Goal: Task Accomplishment & Management: Manage account settings

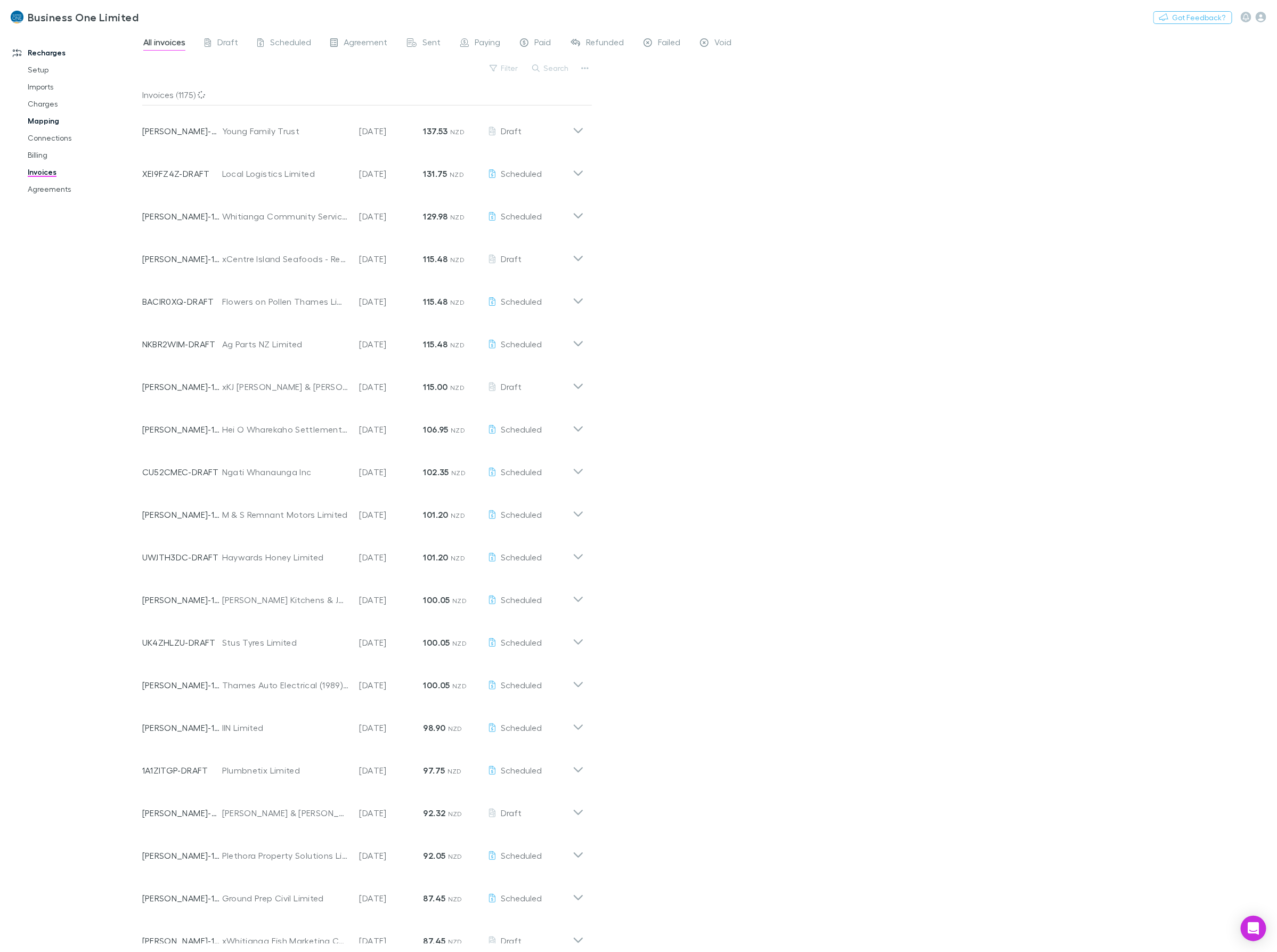
click at [41, 120] on link "Mapping" at bounding box center [84, 121] width 133 height 17
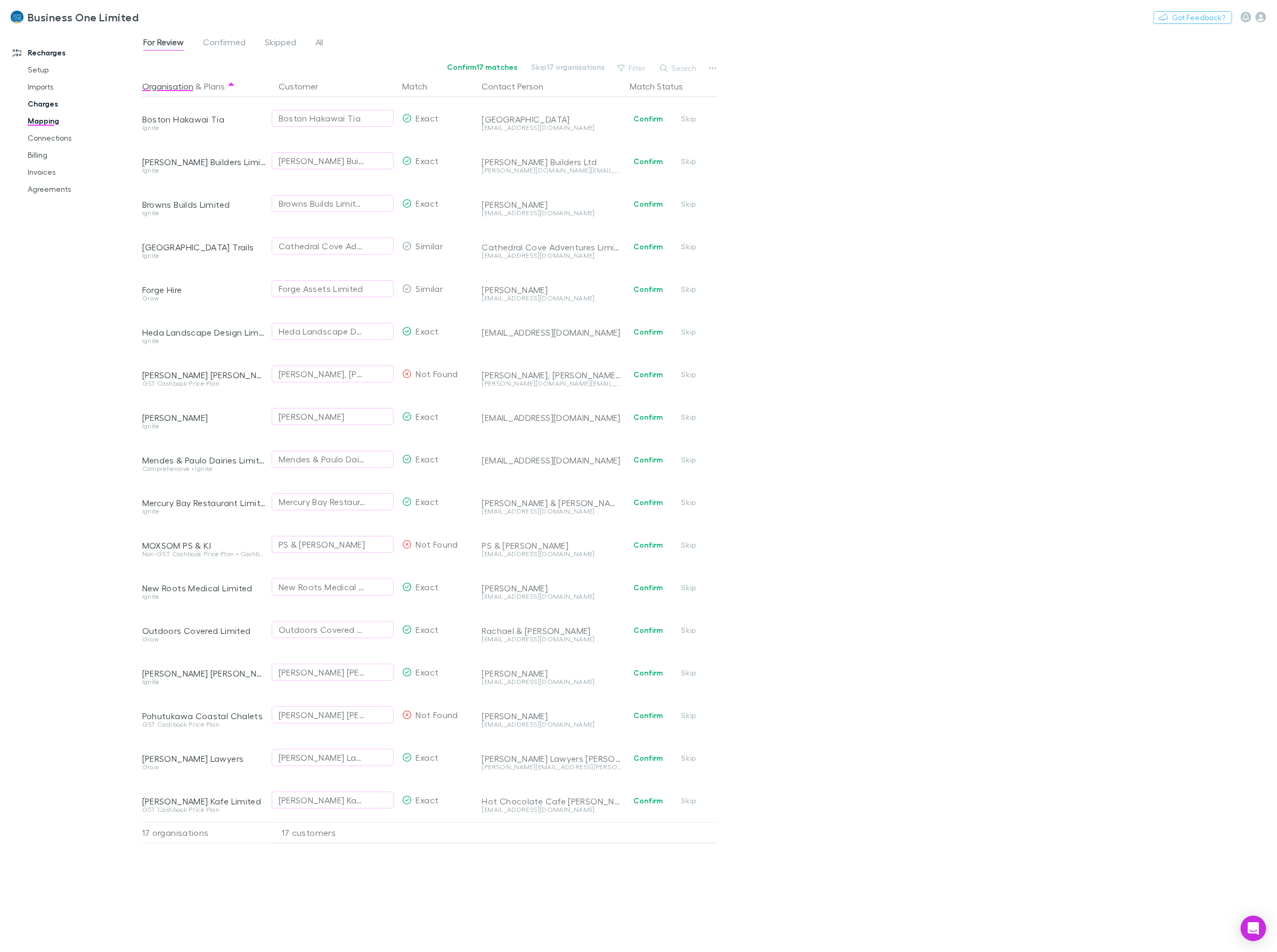
click at [39, 105] on link "Charges" at bounding box center [84, 104] width 133 height 17
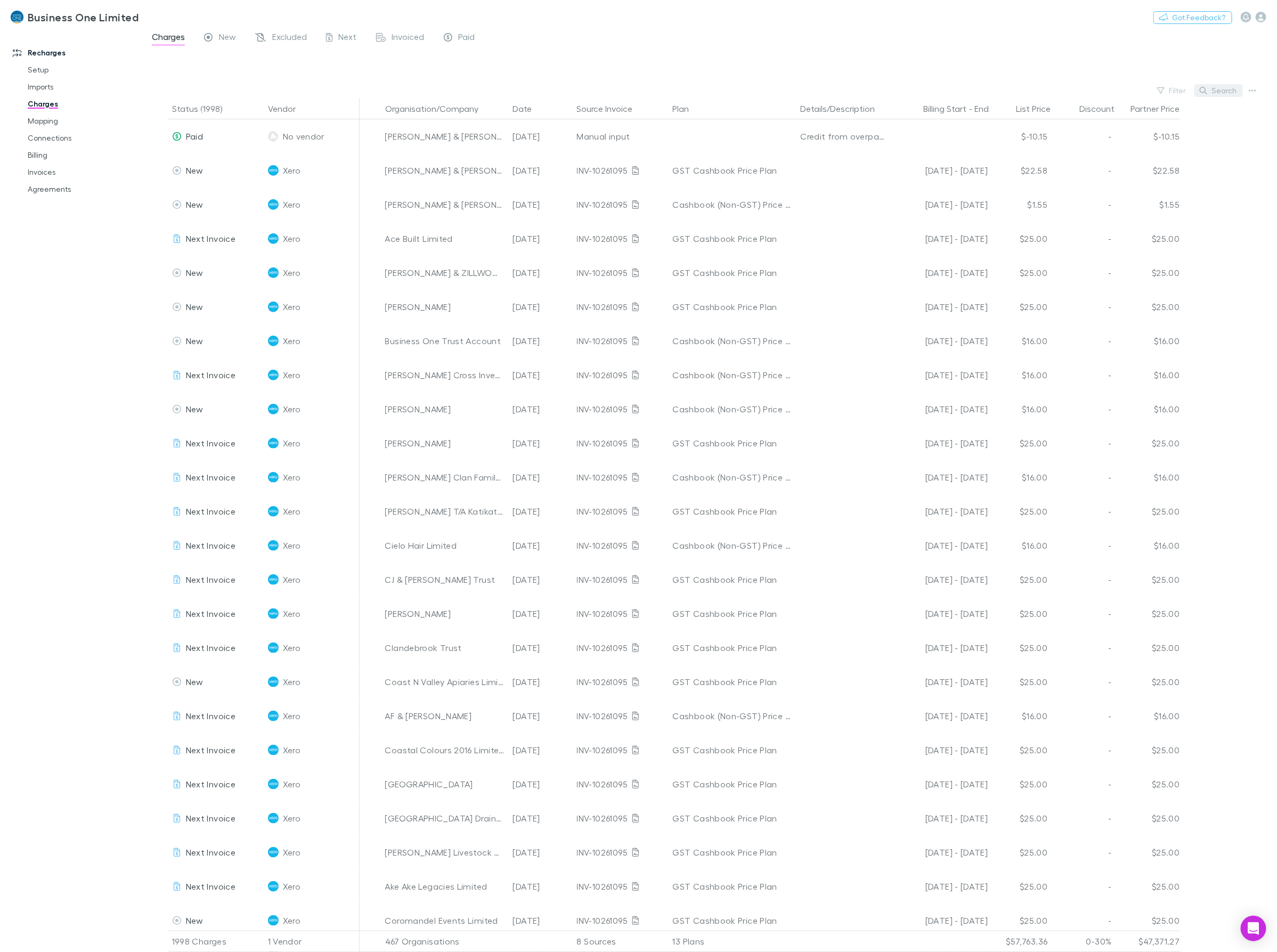
click at [1217, 88] on button "Search" at bounding box center [1218, 90] width 49 height 13
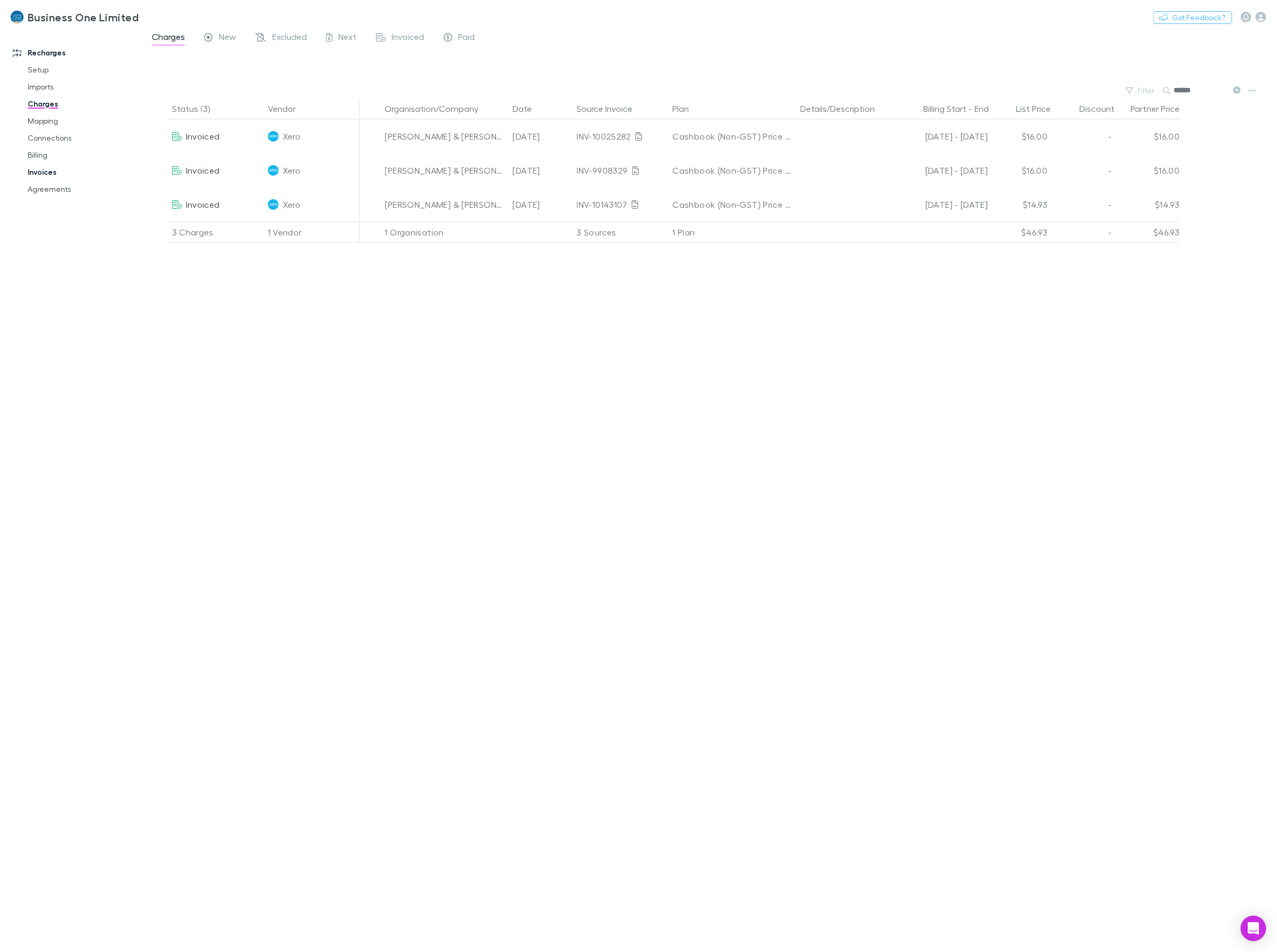
type input "******"
click at [60, 168] on link "Invoices" at bounding box center [84, 172] width 133 height 17
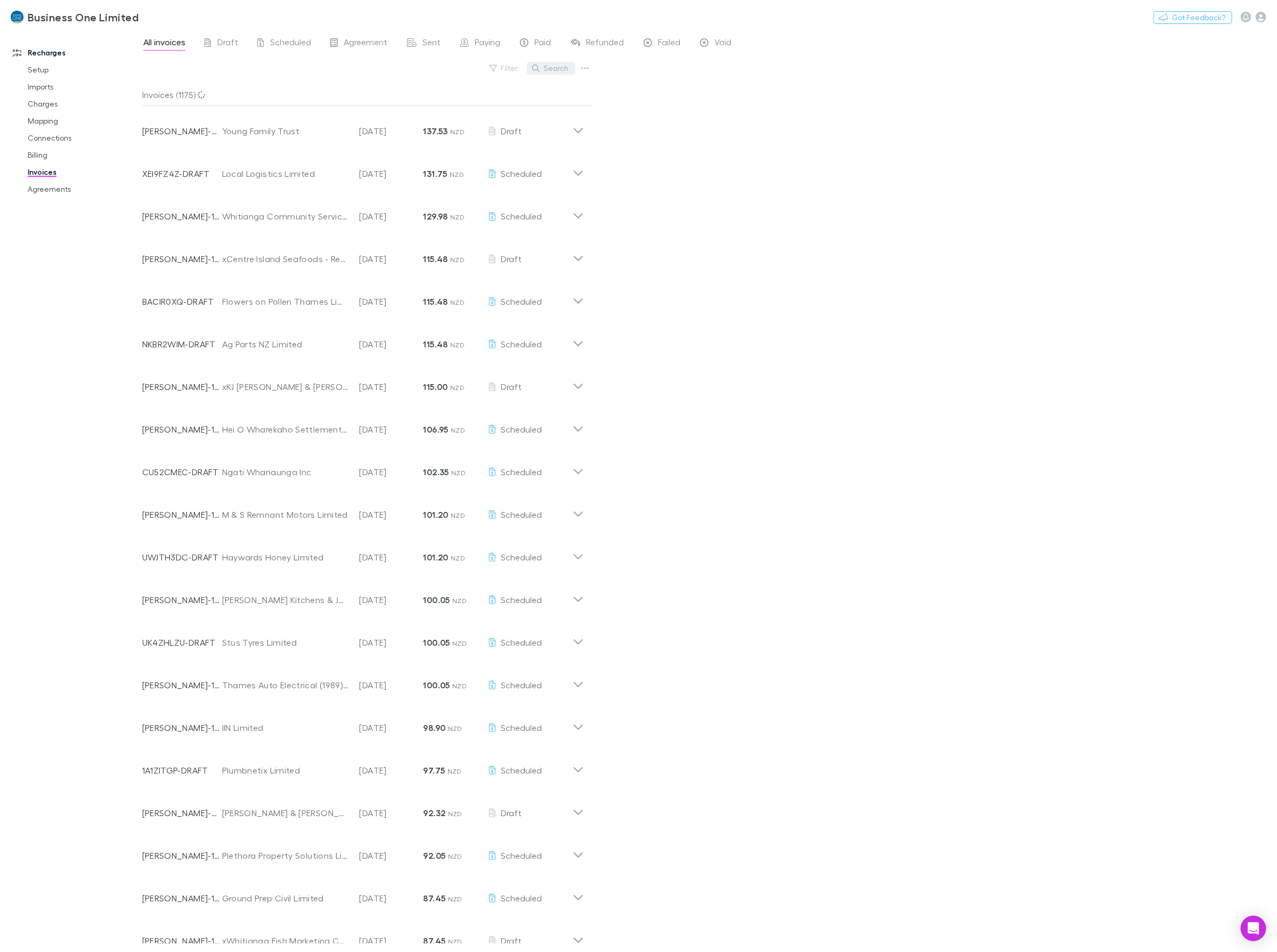
click at [565, 68] on button "Search" at bounding box center [551, 68] width 49 height 13
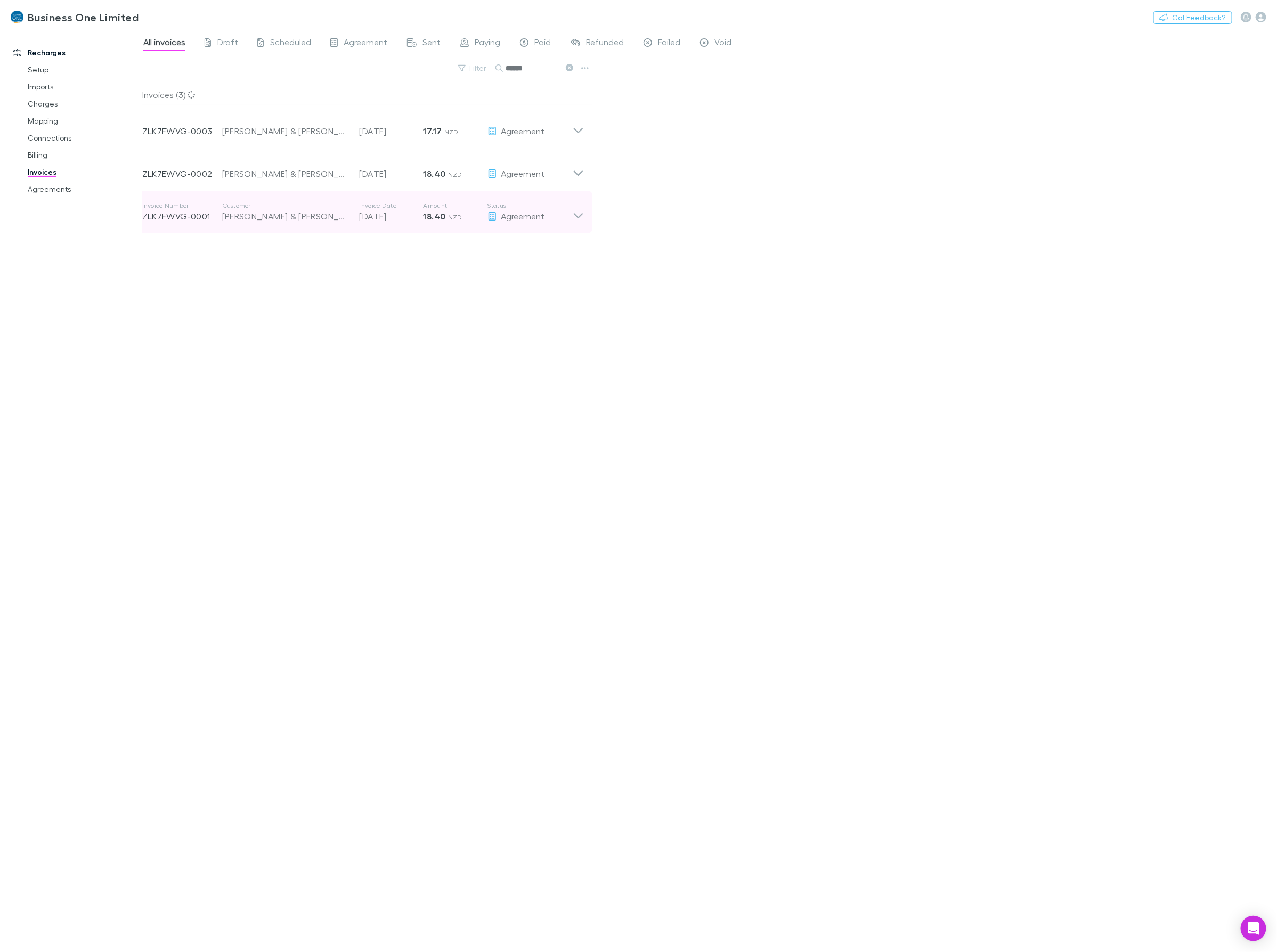
type input "******"
click at [571, 225] on div "Invoice Number ZLK7EWVG-0001 Customer [PERSON_NAME] & [PERSON_NAME] Invoice Dat…" at bounding box center [358, 212] width 430 height 38
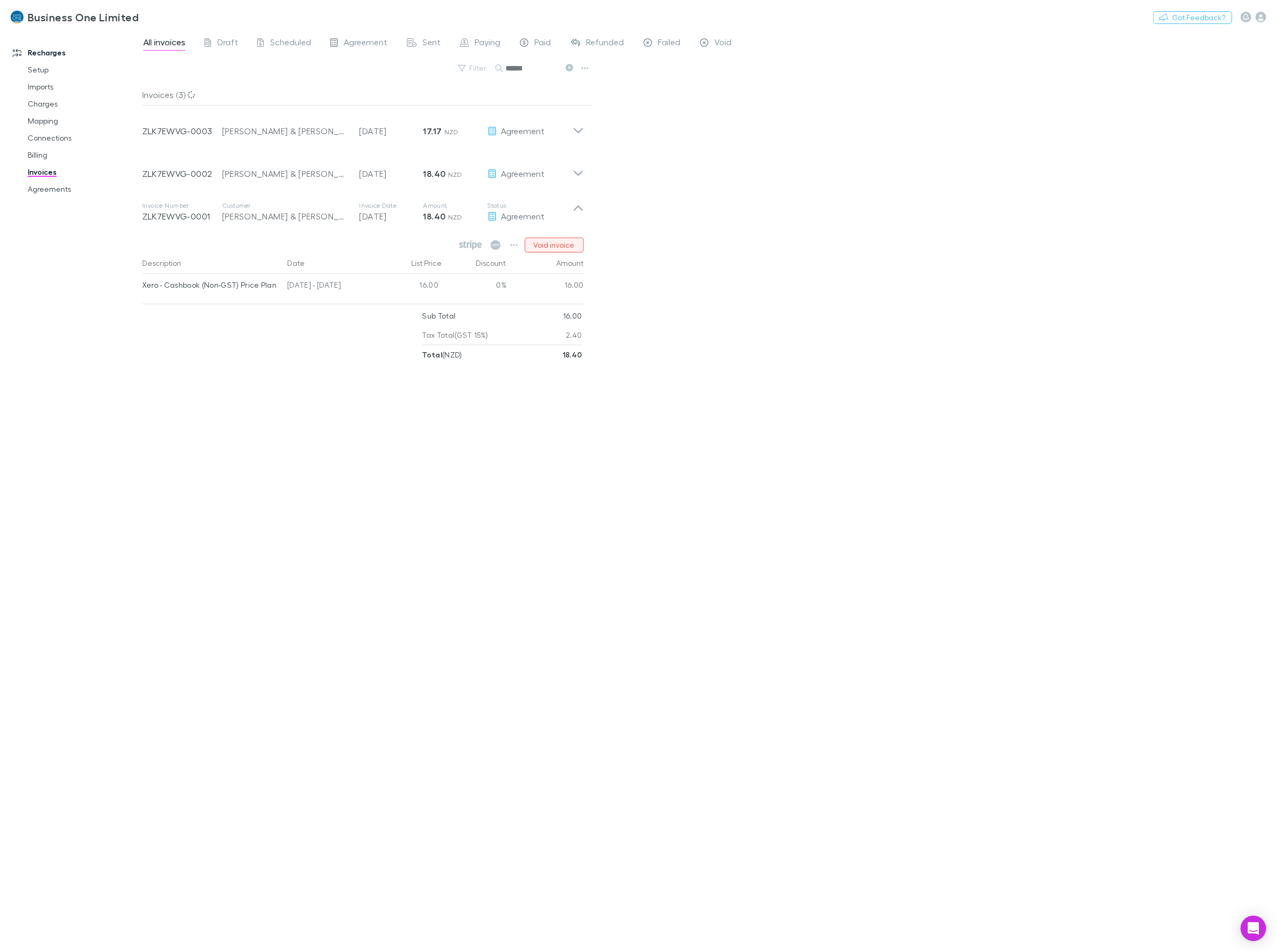
click at [550, 249] on button "Void invoice" at bounding box center [554, 245] width 59 height 15
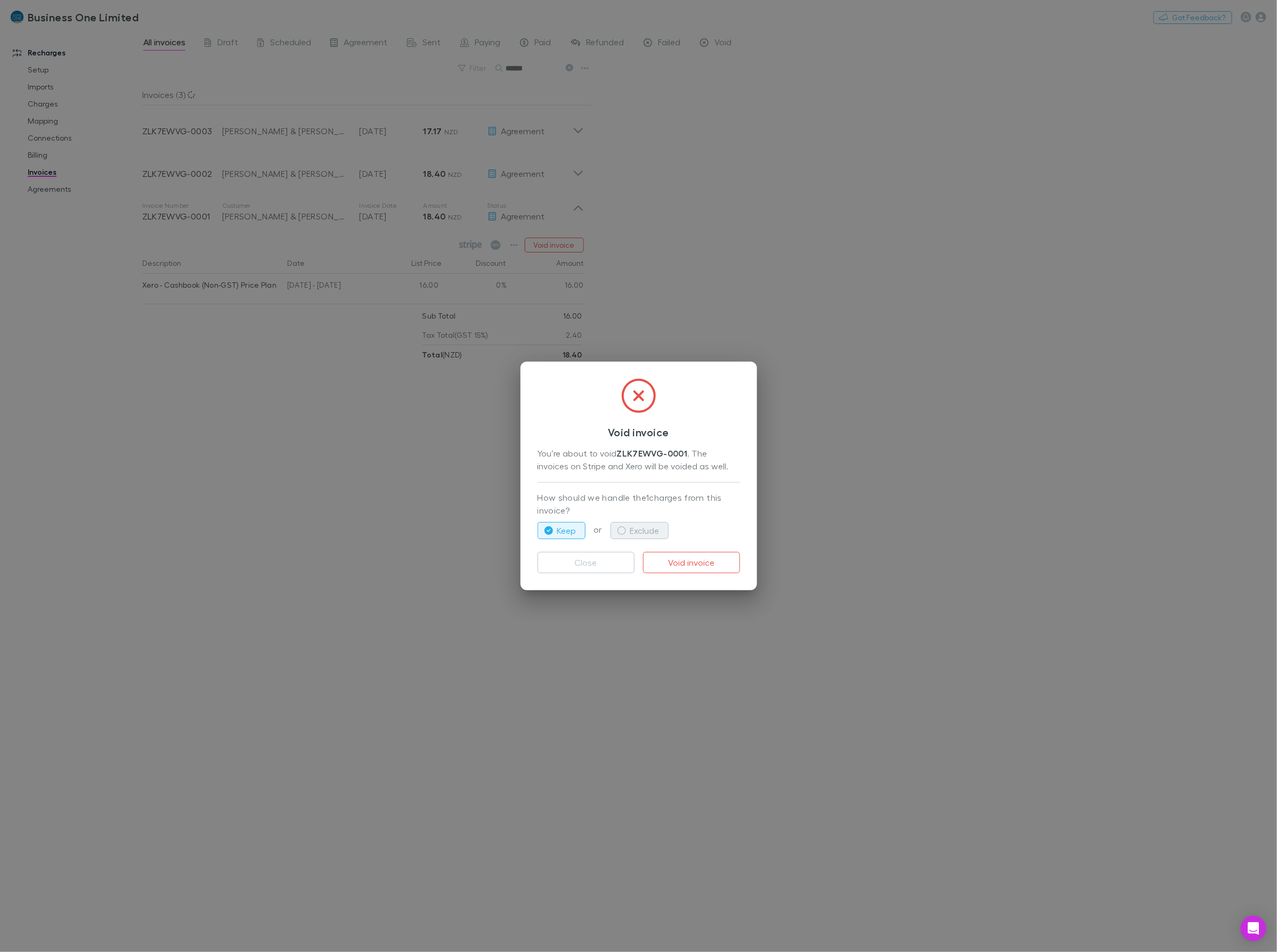
click at [641, 537] on button "Exclude" at bounding box center [639, 531] width 58 height 17
click at [670, 561] on button "Void invoice" at bounding box center [691, 562] width 97 height 21
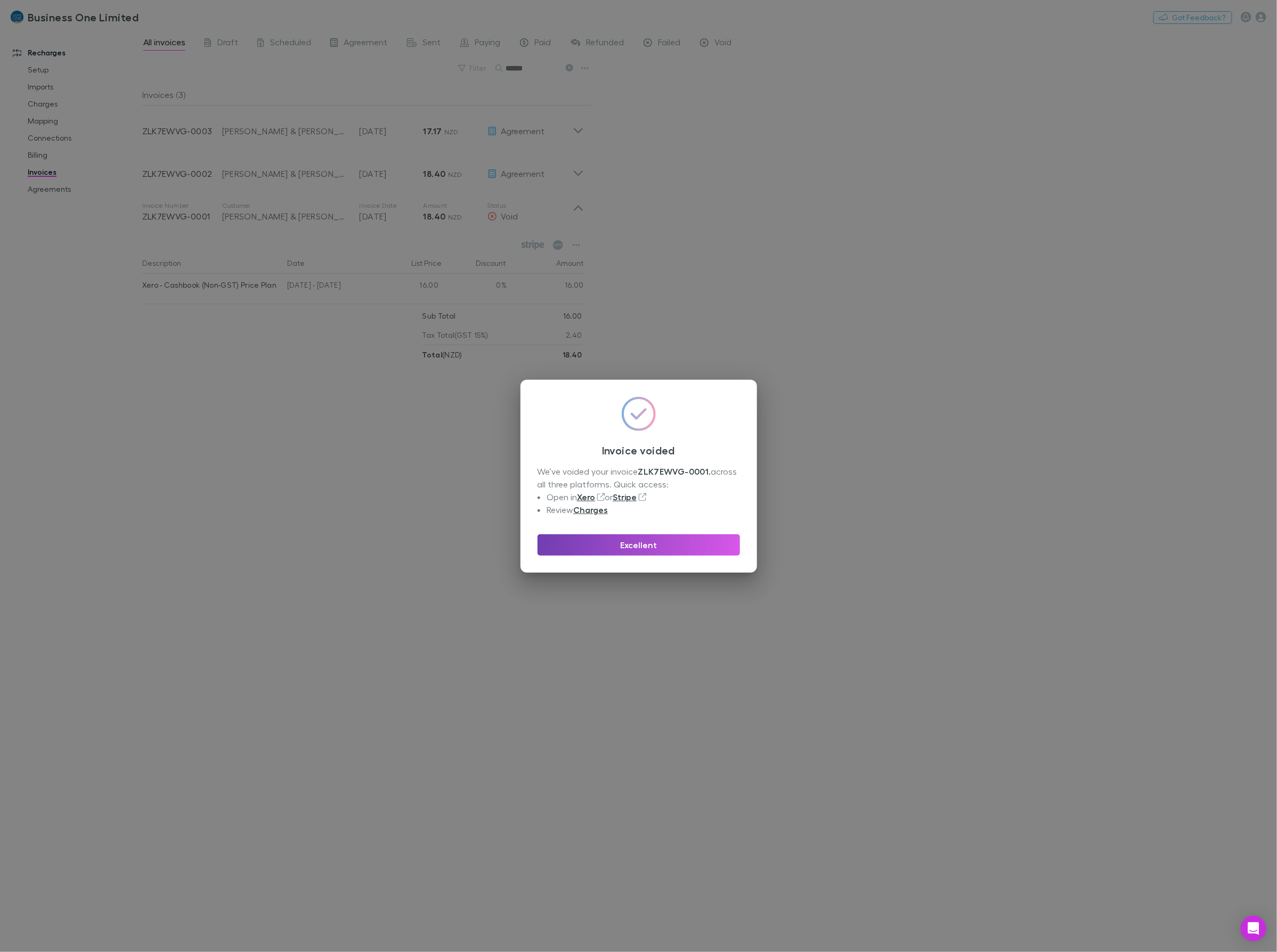
click at [656, 545] on button "Excellent" at bounding box center [638, 545] width 203 height 21
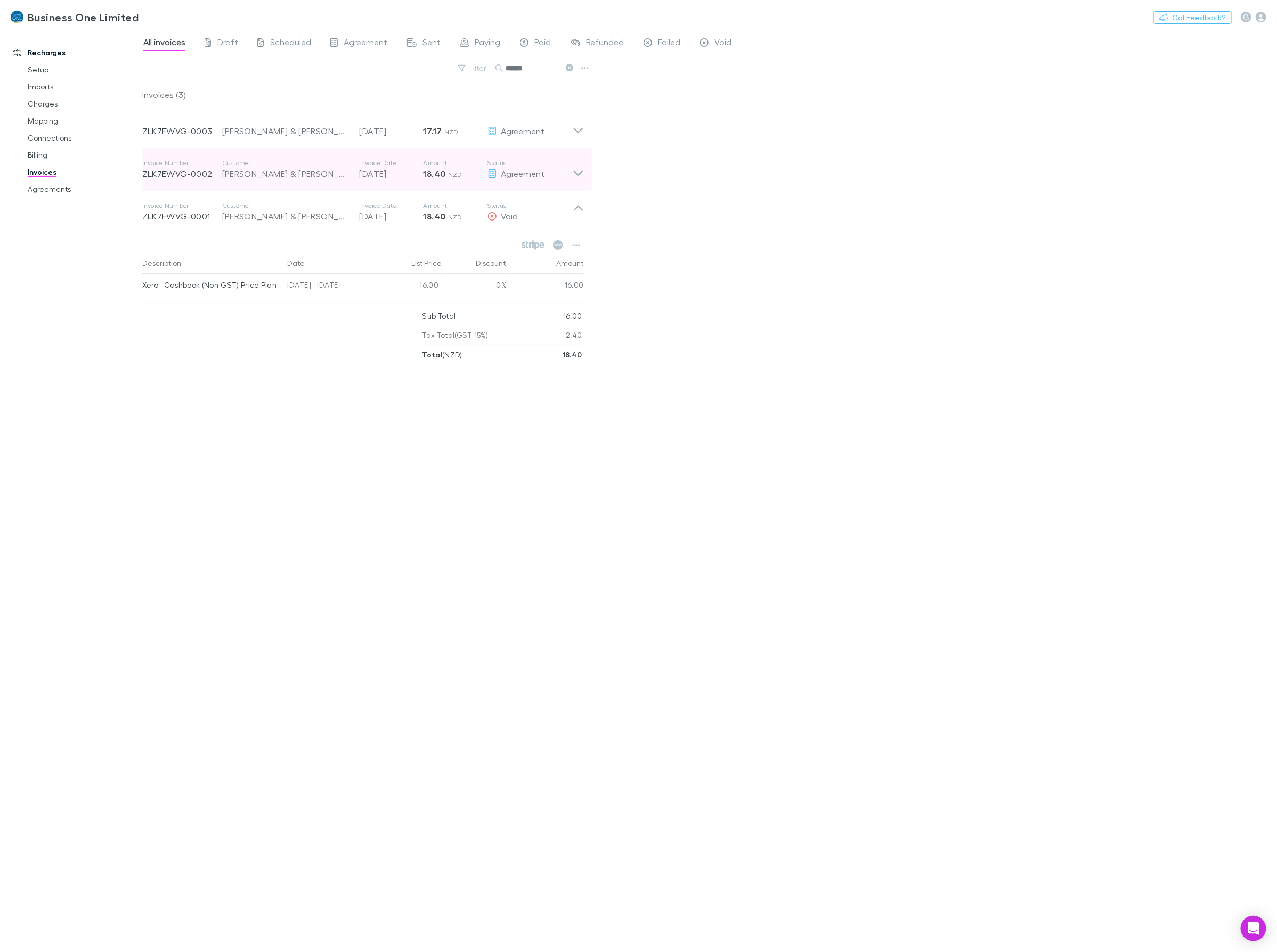
click at [576, 174] on icon at bounding box center [578, 173] width 9 height 5
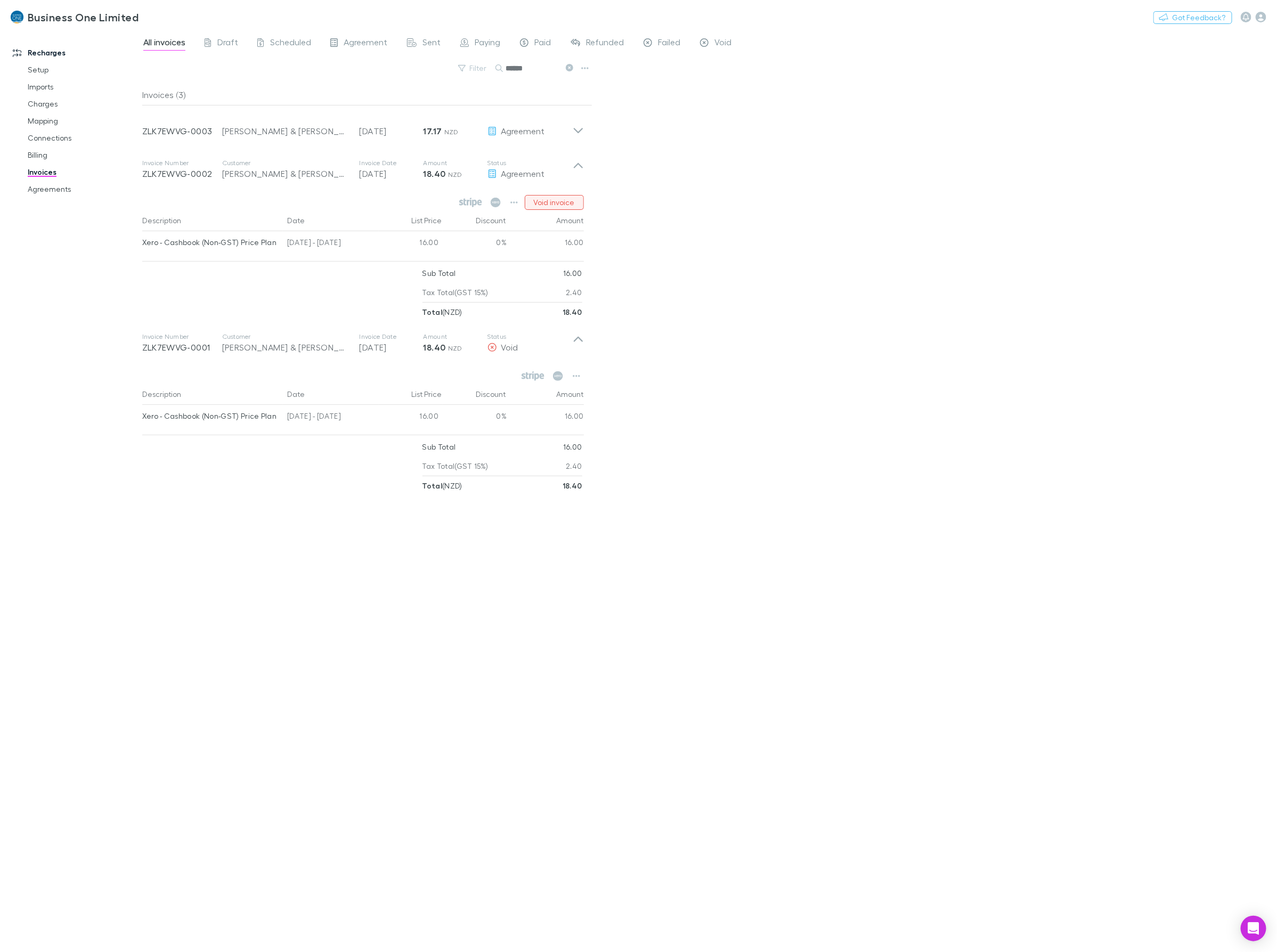
click at [554, 206] on button "Void invoice" at bounding box center [554, 202] width 59 height 15
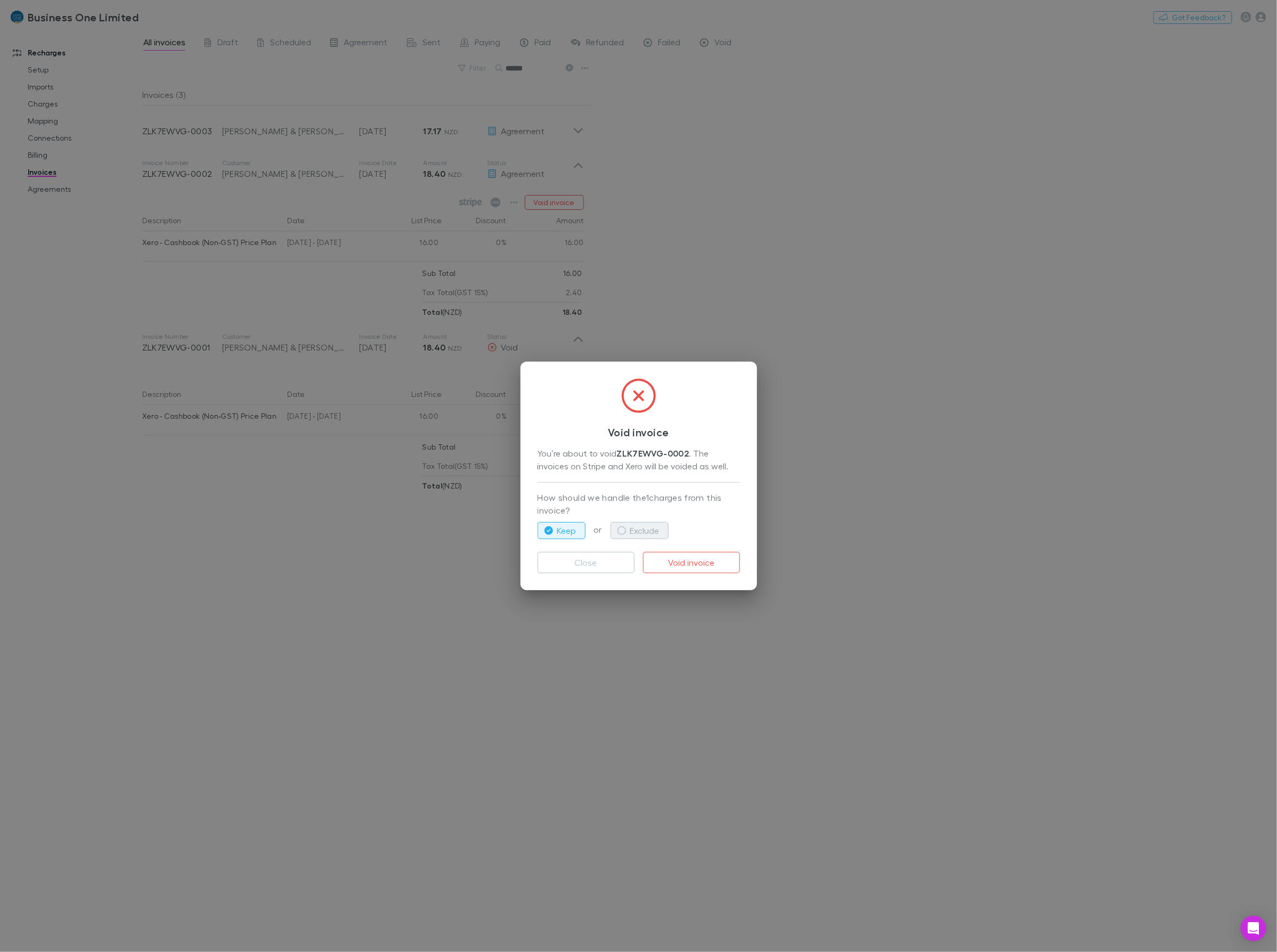
click at [632, 531] on button "Exclude" at bounding box center [639, 531] width 58 height 17
click at [682, 566] on button "Void invoice" at bounding box center [691, 562] width 97 height 21
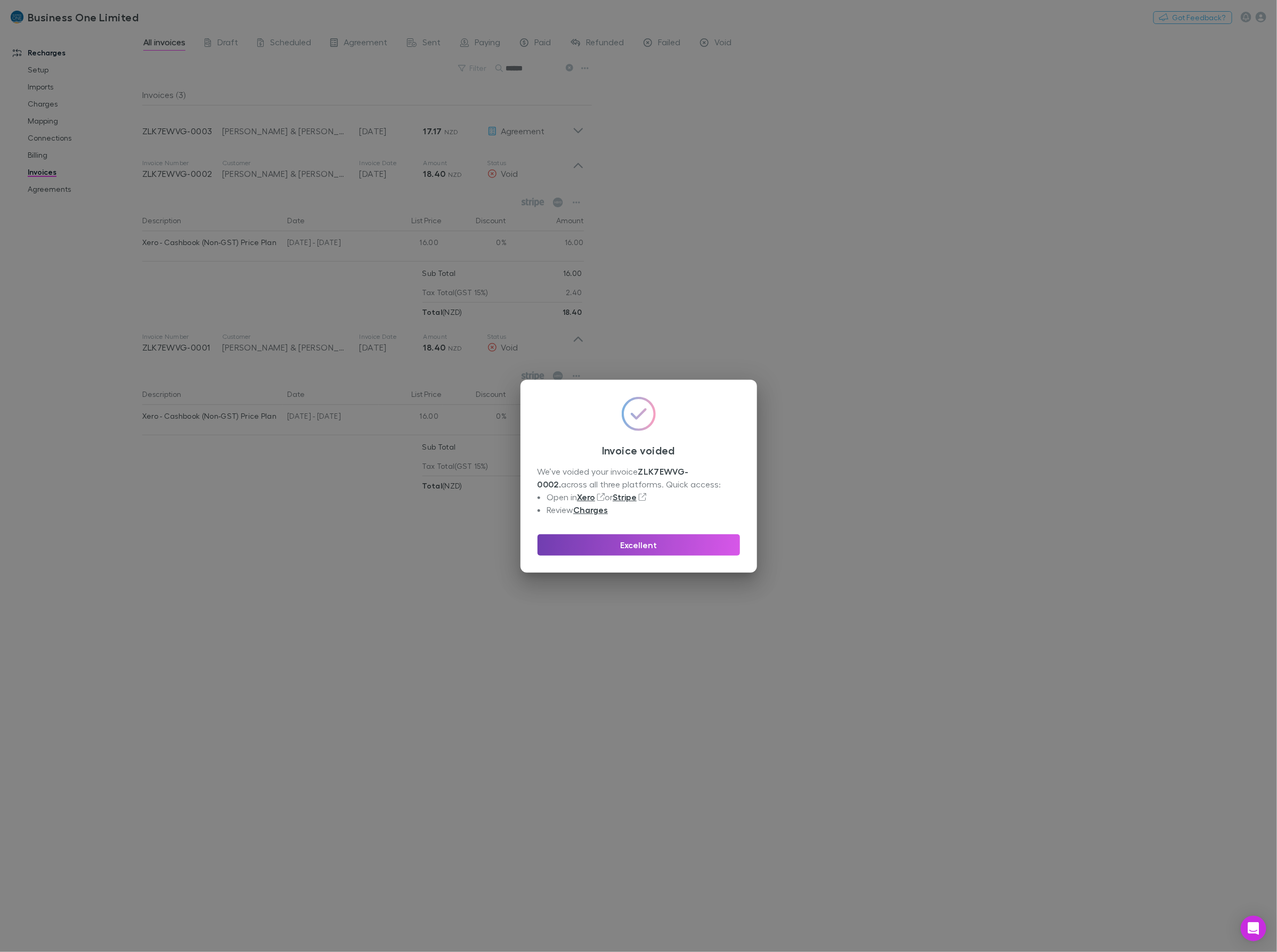
click at [630, 551] on button "Excellent" at bounding box center [638, 545] width 203 height 21
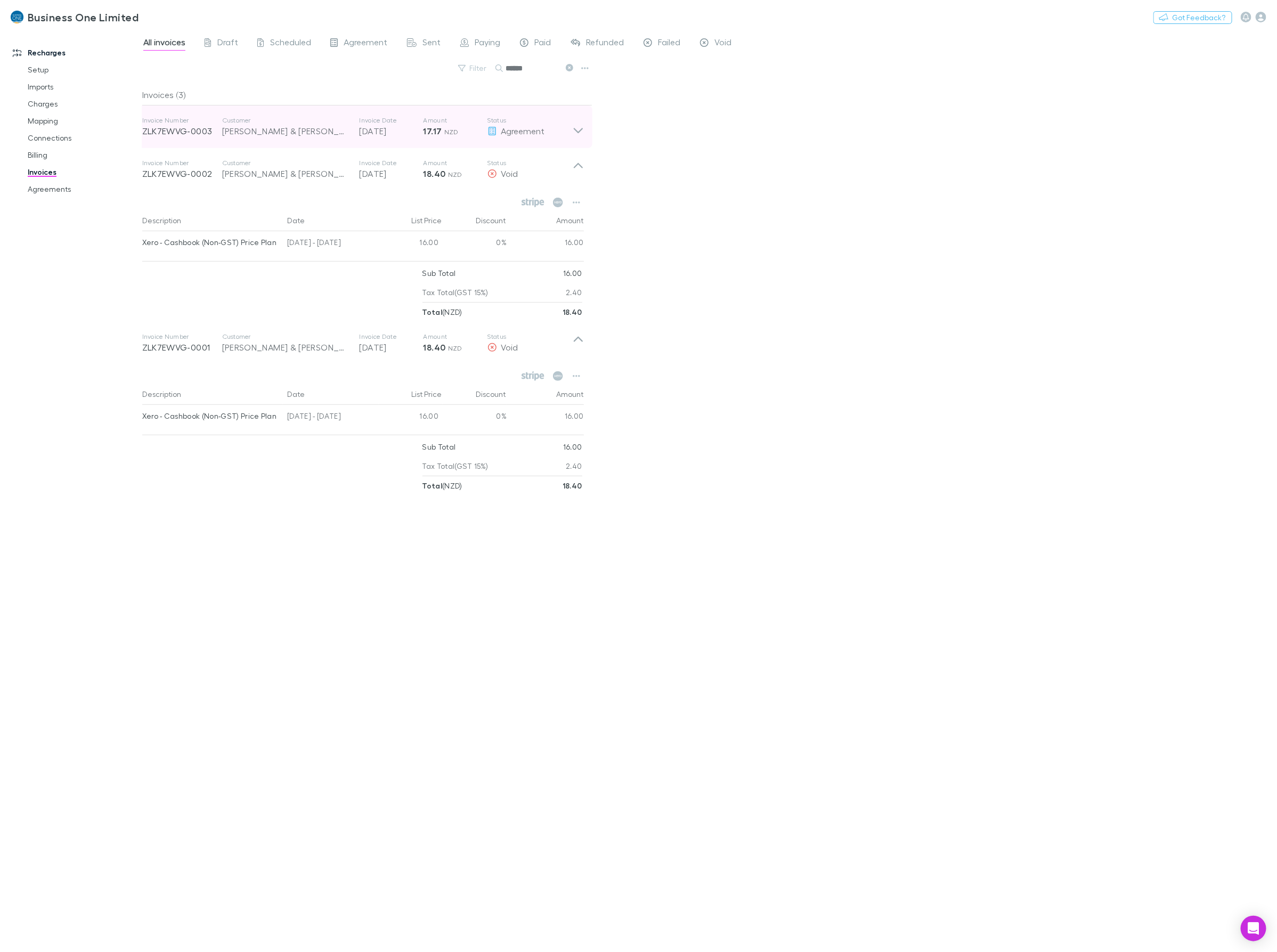
click at [577, 129] on icon at bounding box center [578, 126] width 11 height 21
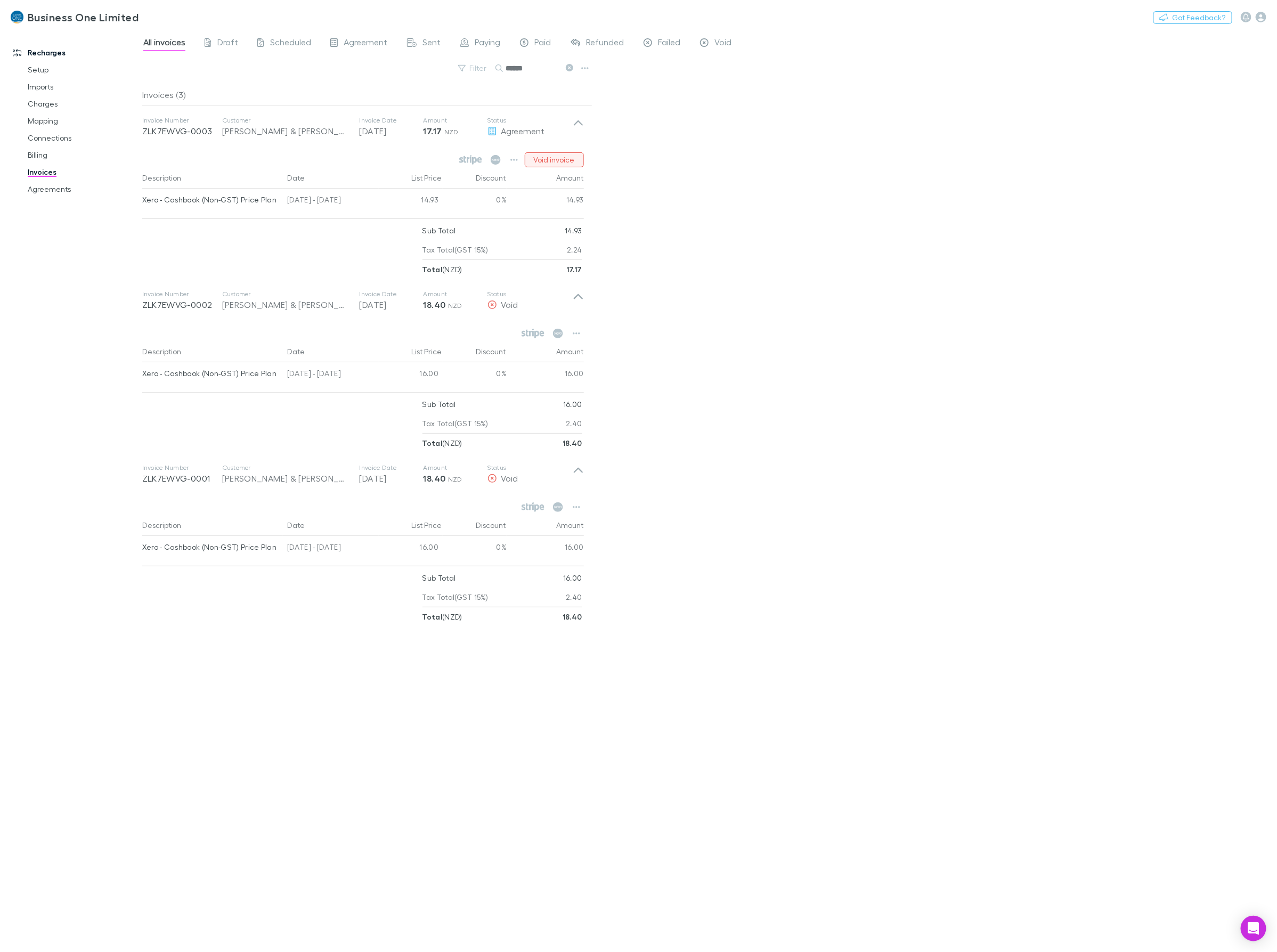
click at [543, 157] on button "Void invoice" at bounding box center [554, 159] width 59 height 15
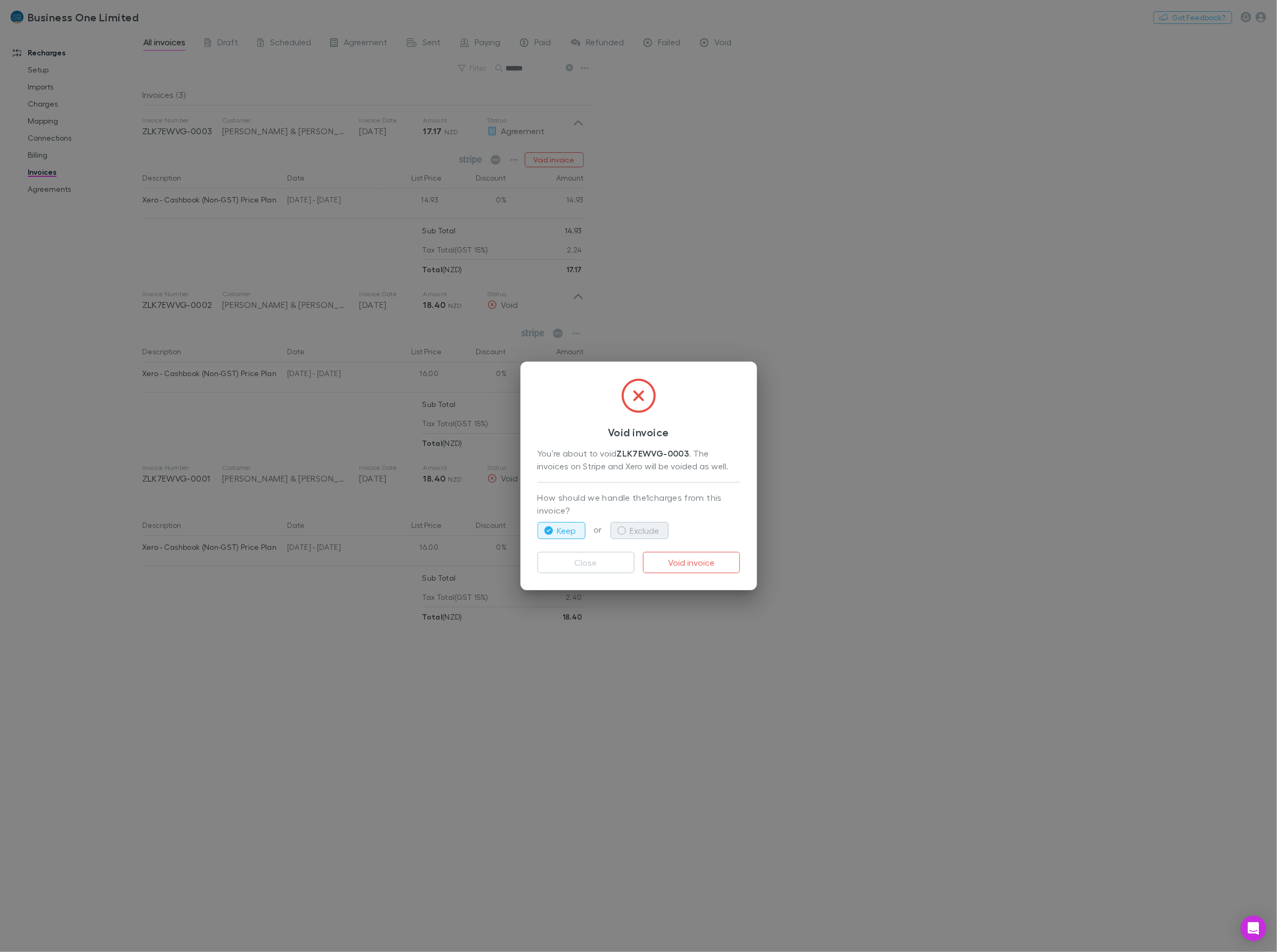
click at [627, 529] on button "Exclude" at bounding box center [639, 531] width 58 height 17
click at [692, 563] on button "Void invoice" at bounding box center [691, 562] width 97 height 21
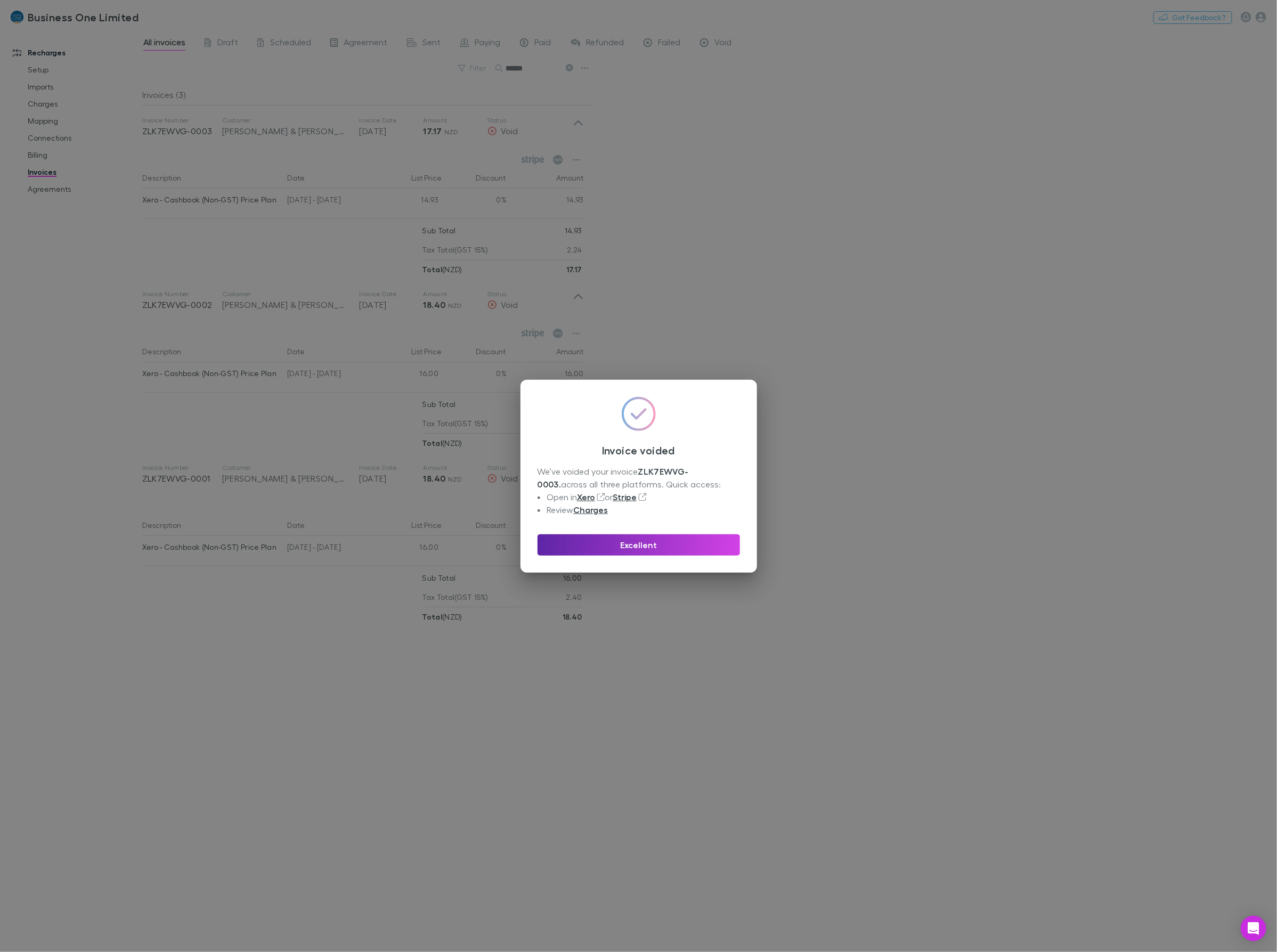
click at [45, 125] on div "Invoice voided We’ve voided your invoice ZLK7EWVG-0003 . across all three platf…" at bounding box center [638, 476] width 1277 height 952
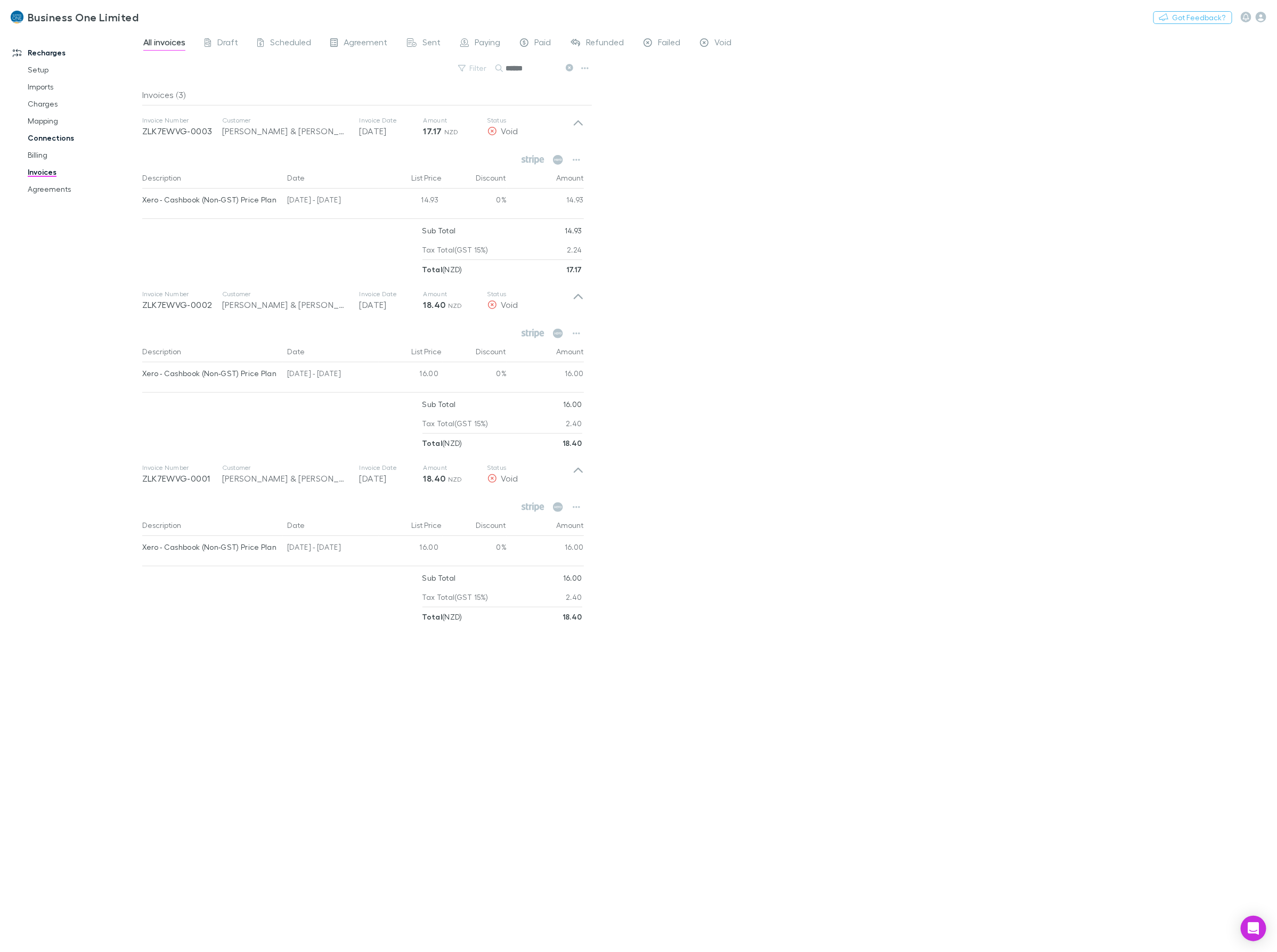
click at [43, 129] on link "Connections" at bounding box center [84, 138] width 133 height 17
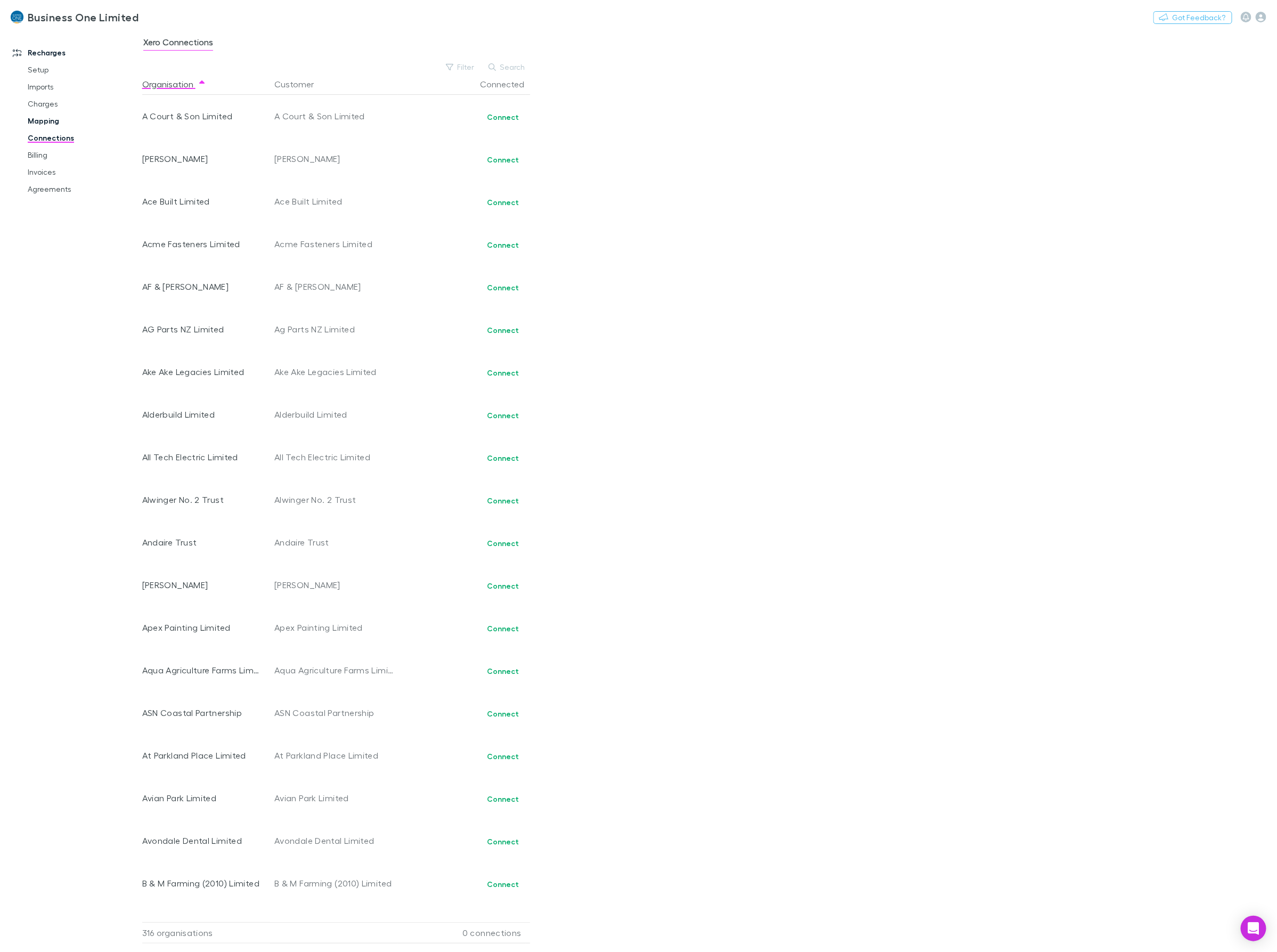
click at [40, 121] on link "Mapping" at bounding box center [84, 121] width 133 height 17
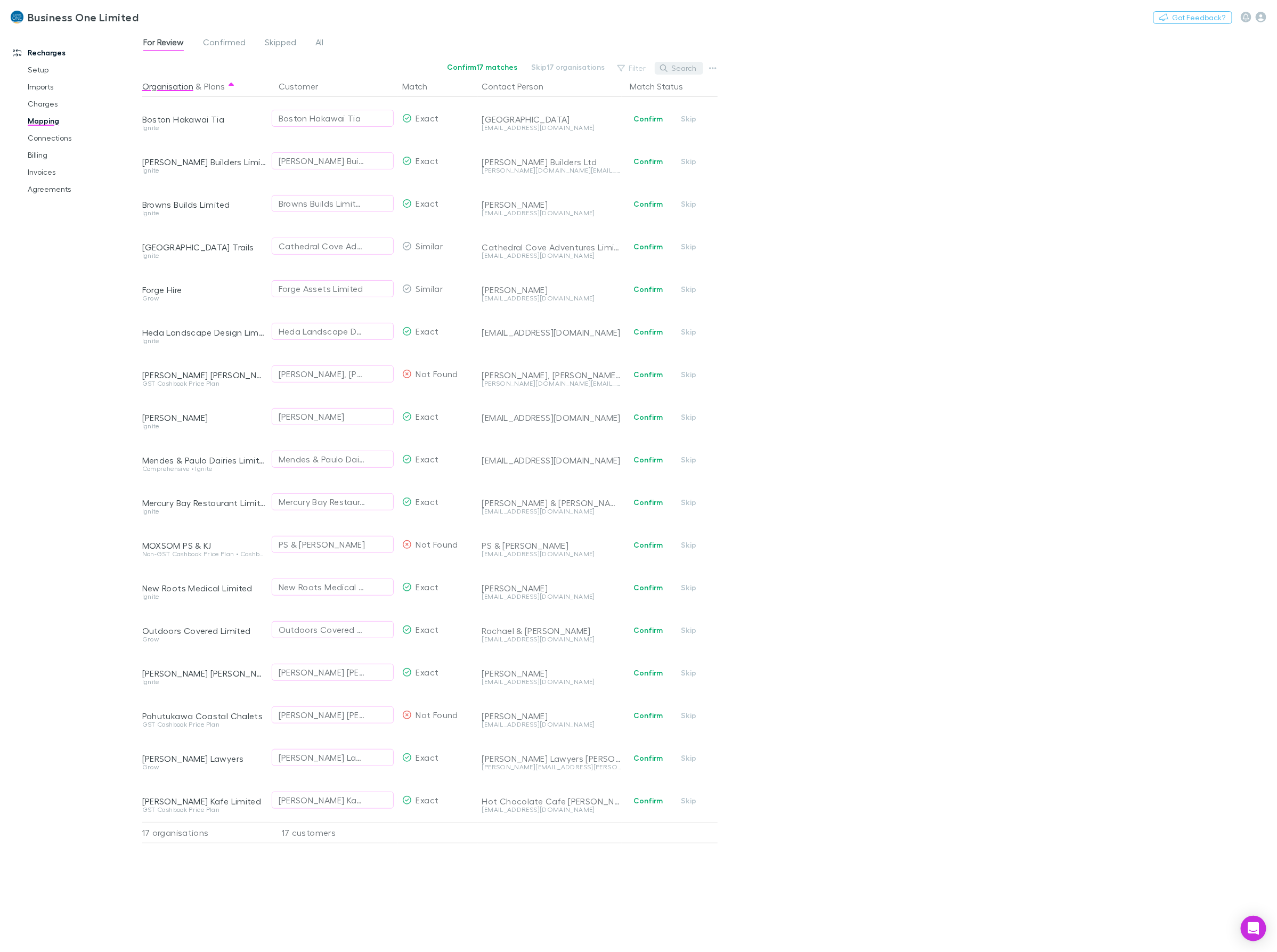
click at [686, 66] on button "Search" at bounding box center [678, 68] width 49 height 13
click at [317, 38] on span "All" at bounding box center [320, 43] width 8 height 14
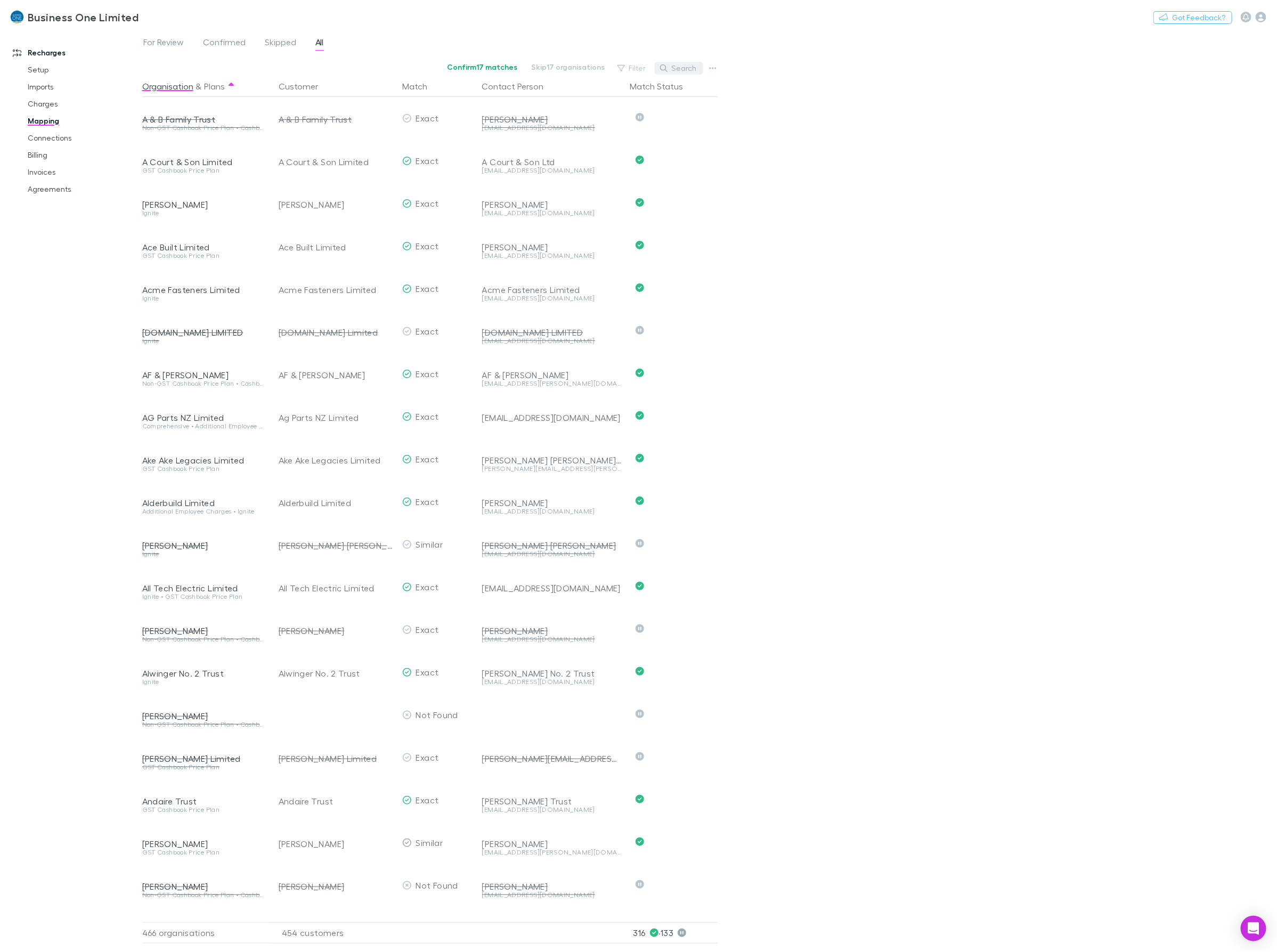
click at [683, 67] on button "Search" at bounding box center [678, 68] width 49 height 13
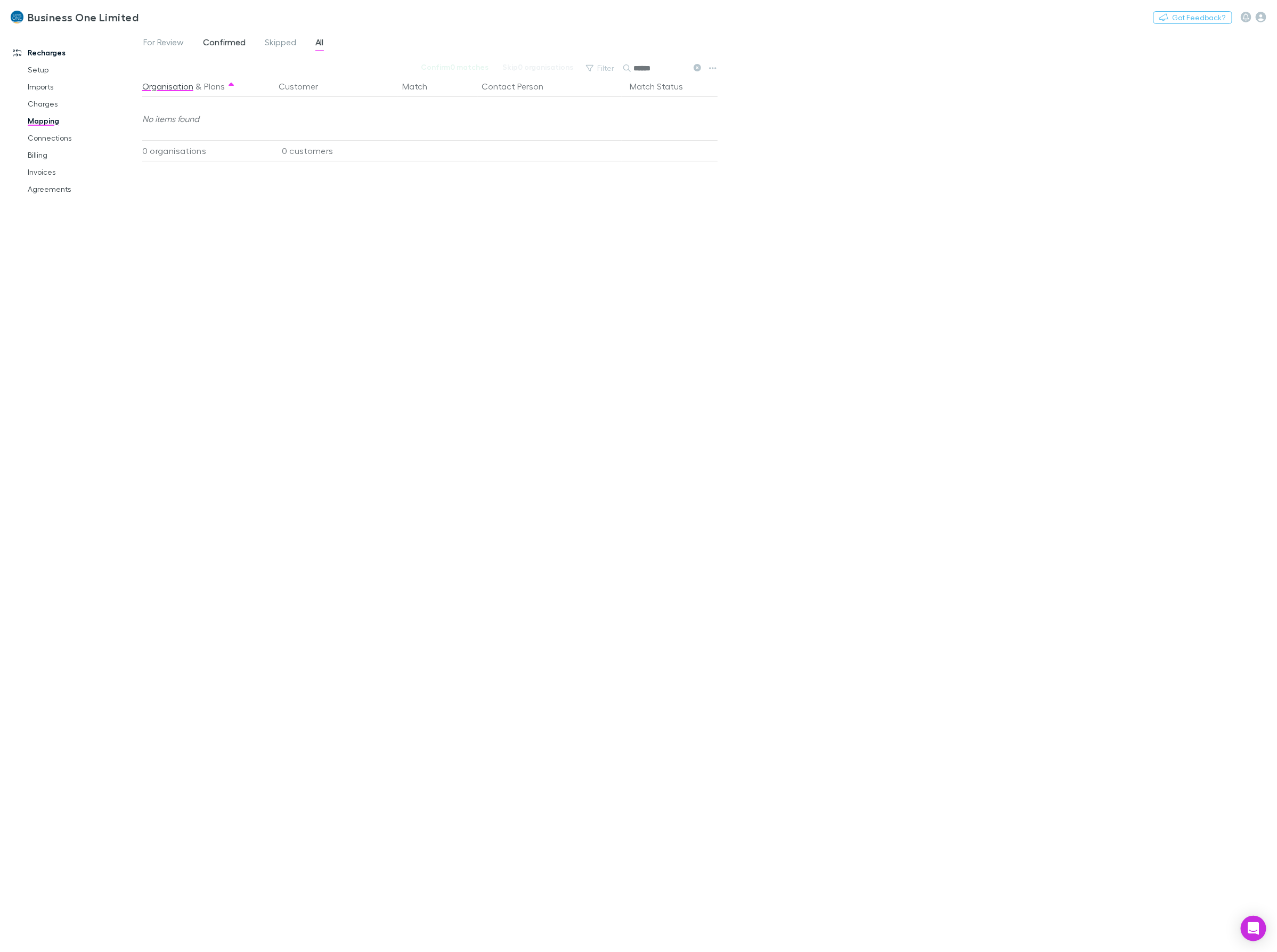
type input "******"
click at [236, 43] on span "Confirmed" at bounding box center [224, 43] width 43 height 14
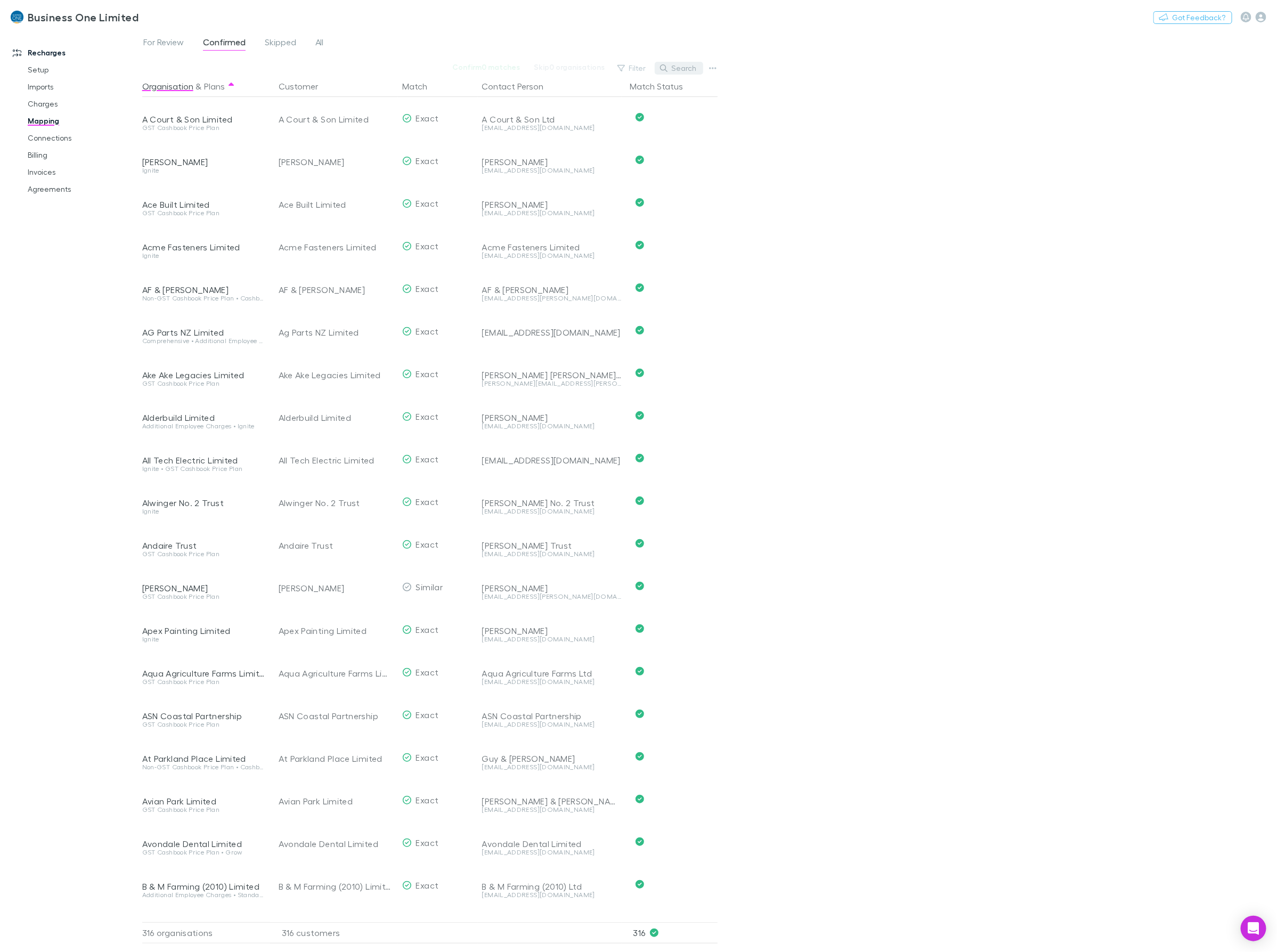
click at [678, 68] on button "Search" at bounding box center [678, 68] width 49 height 13
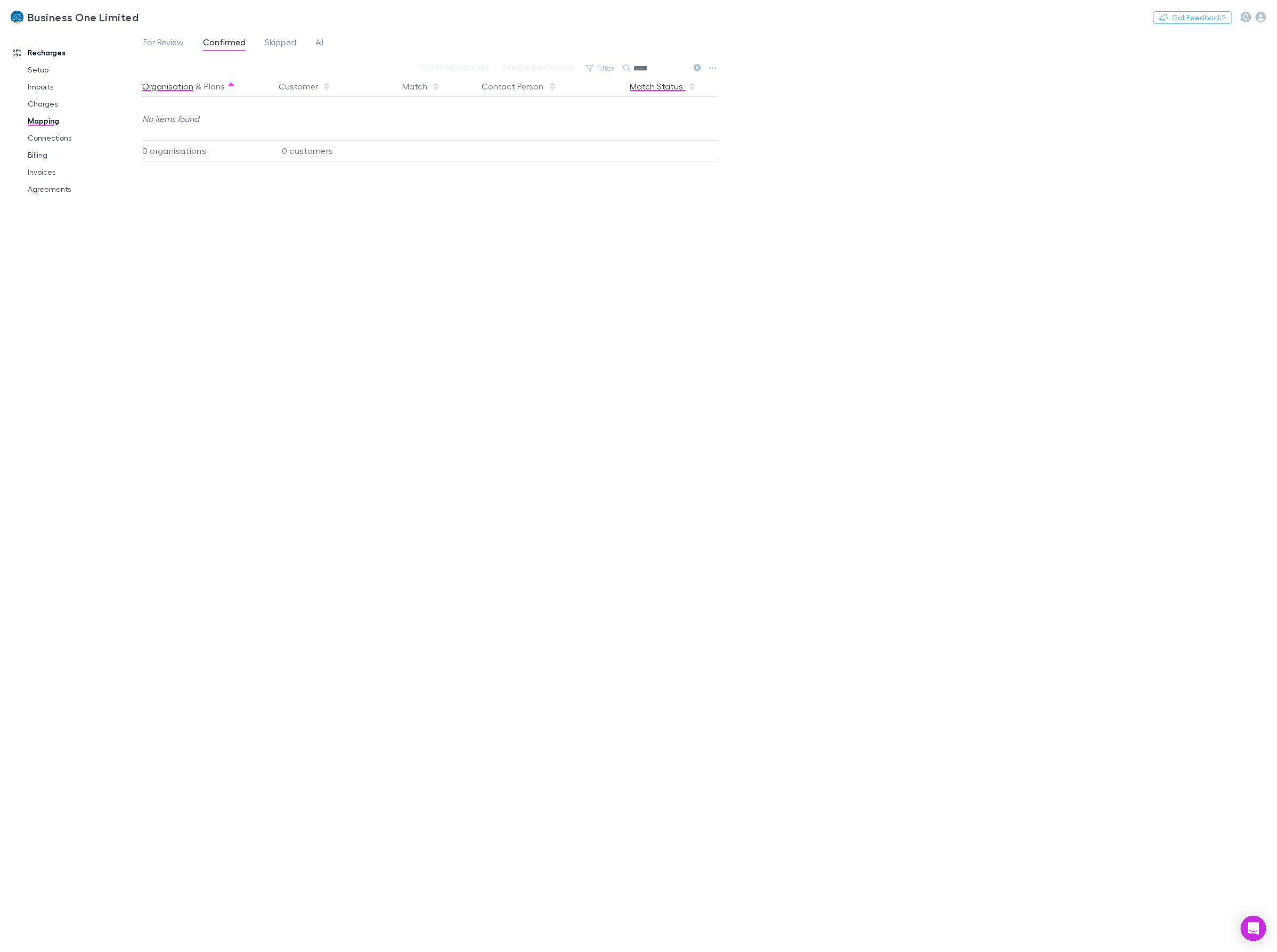
type input "******"
click at [175, 40] on span "For Review" at bounding box center [163, 43] width 40 height 14
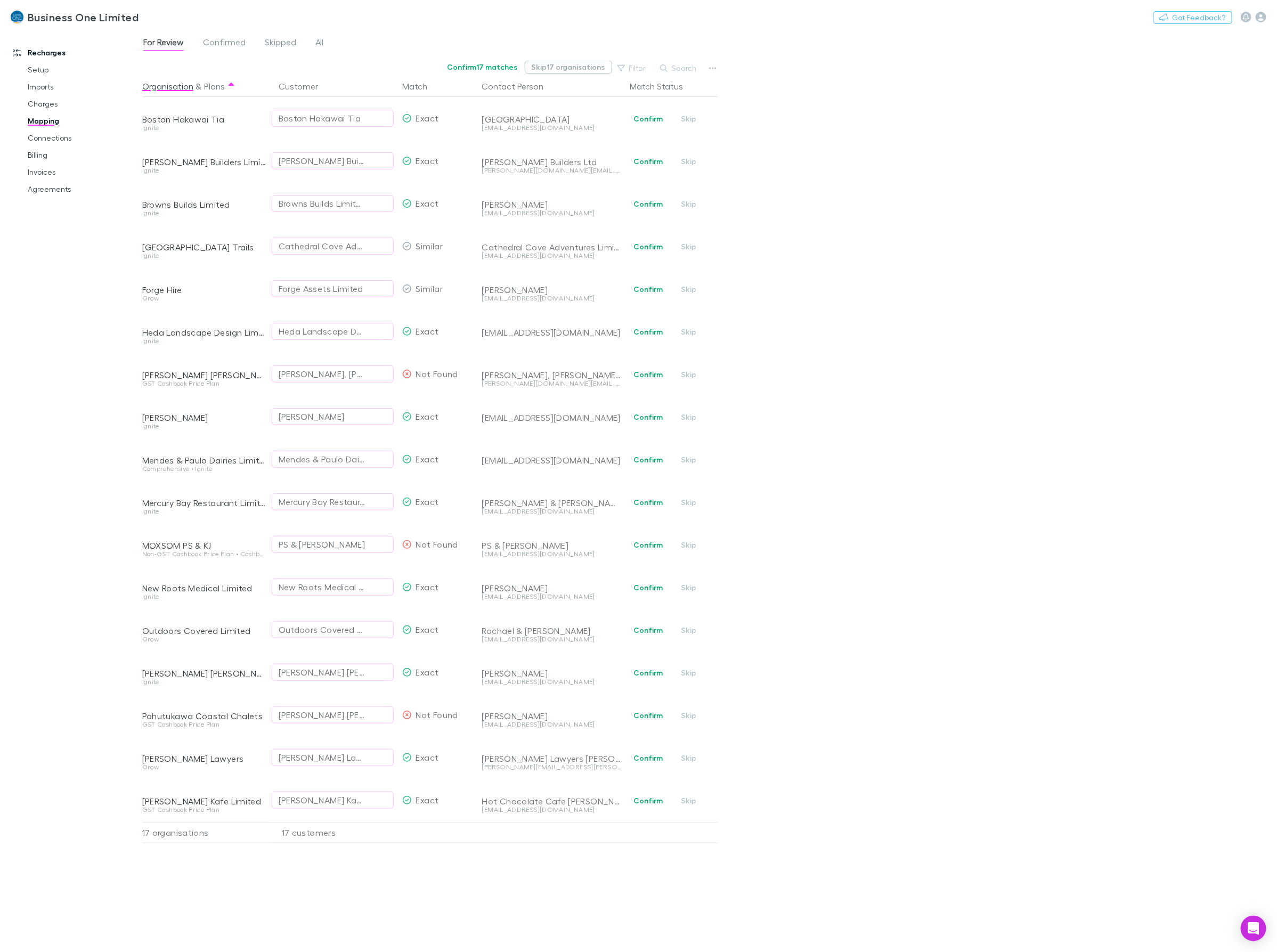
click at [594, 64] on button "Skip 17 organisations" at bounding box center [568, 67] width 87 height 13
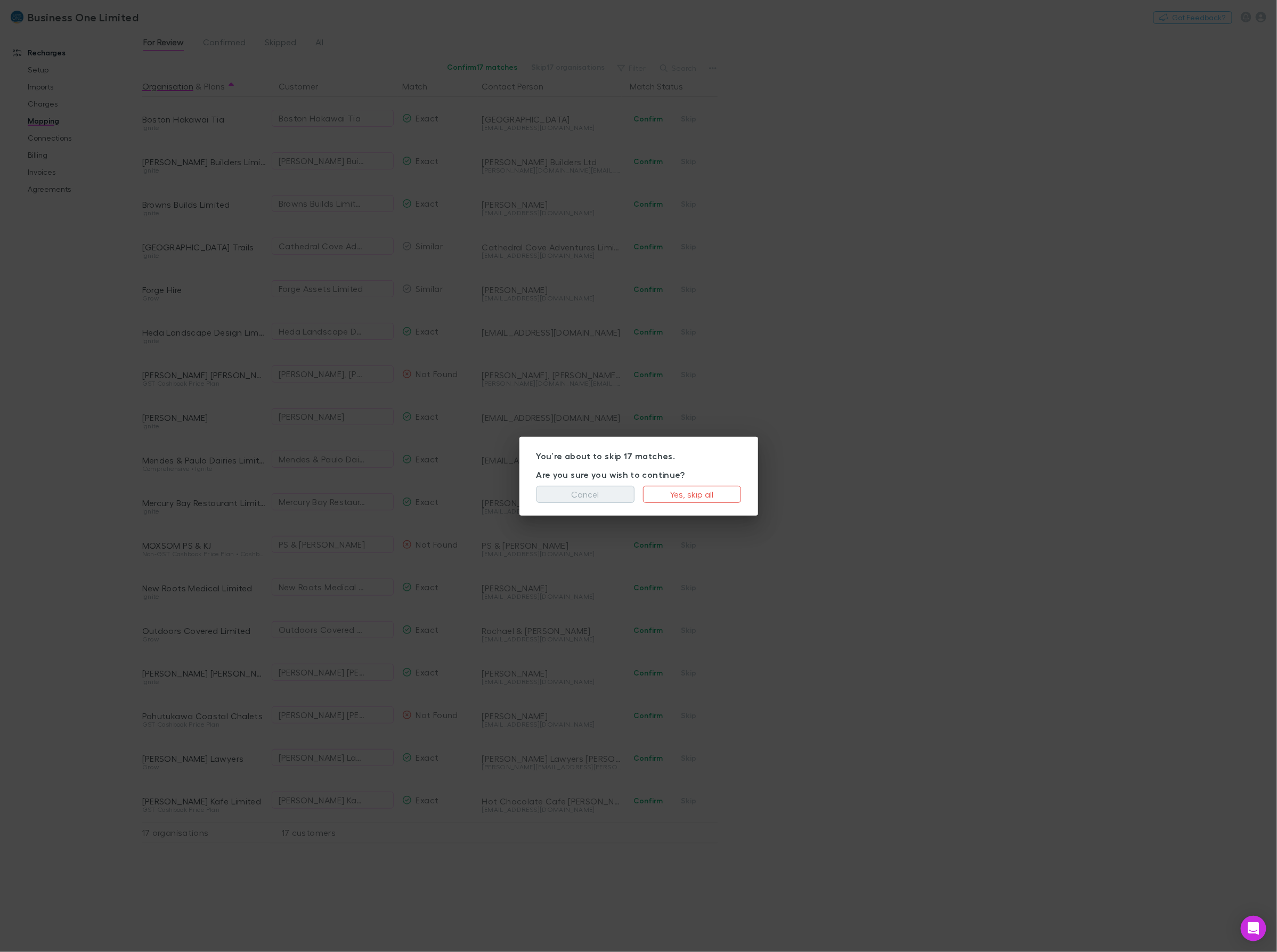
click at [579, 495] on button "Cancel" at bounding box center [585, 494] width 98 height 17
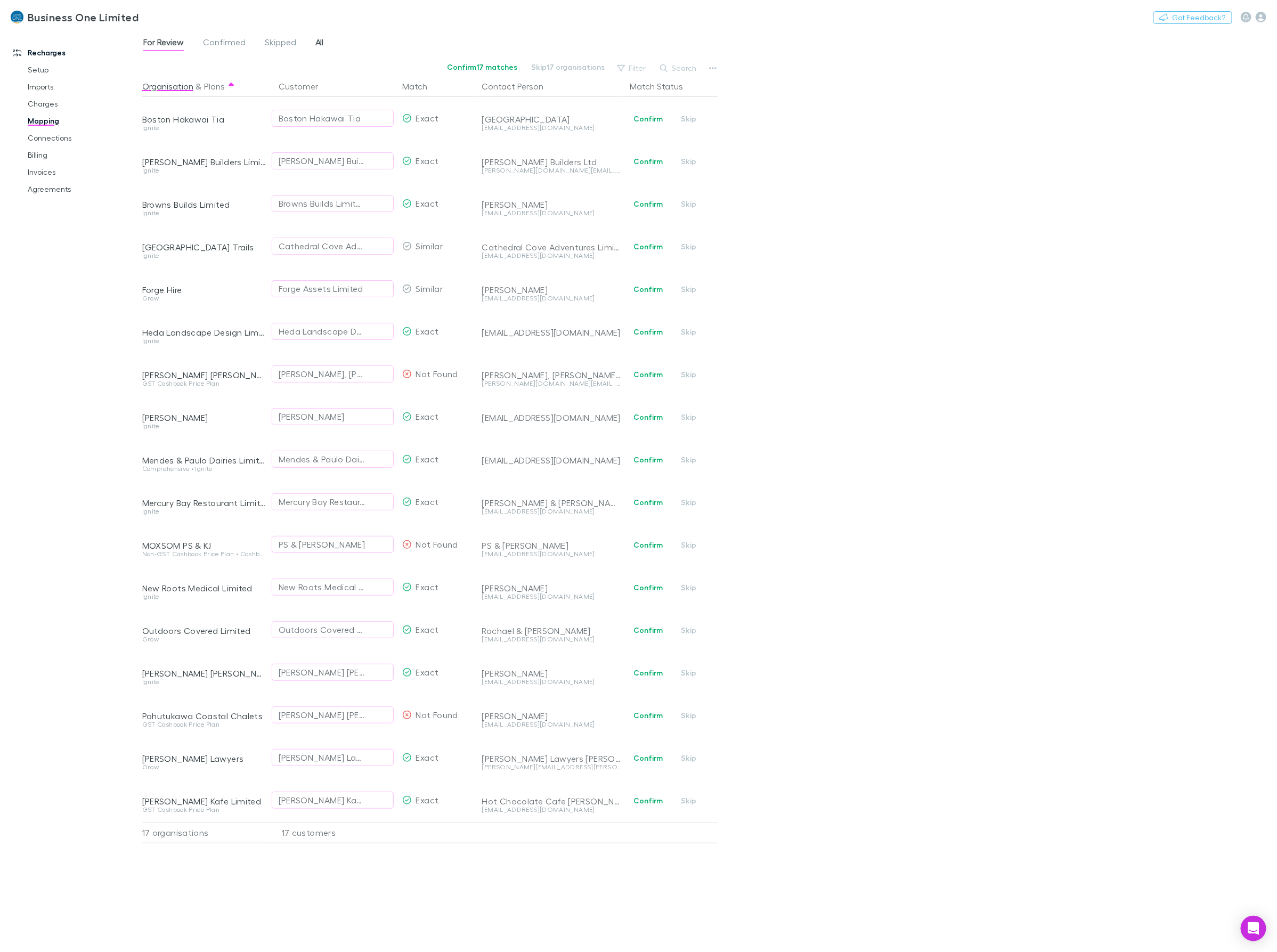
click at [321, 45] on span "All" at bounding box center [320, 43] width 8 height 14
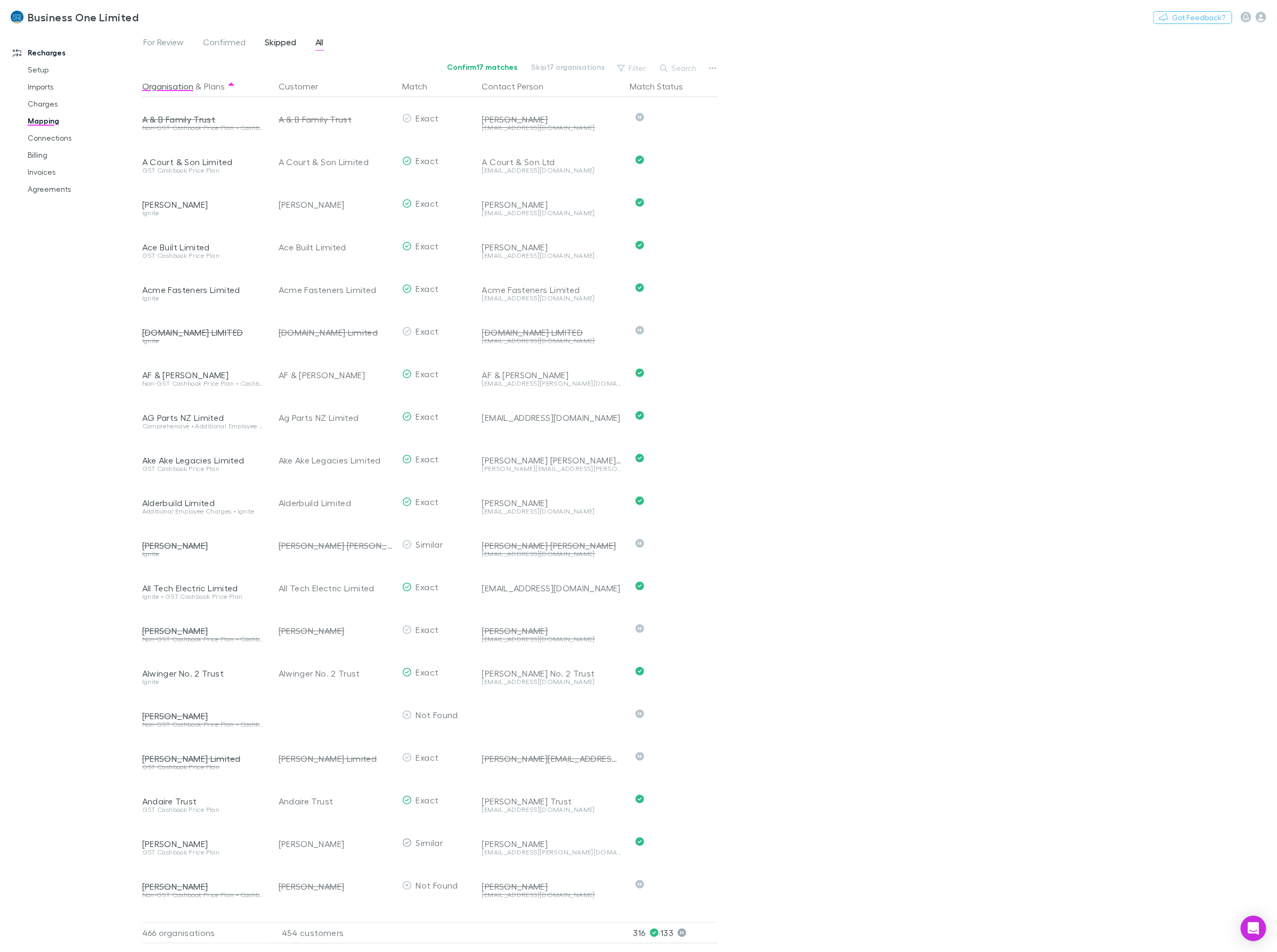
click at [284, 43] on span "Skipped" at bounding box center [281, 43] width 31 height 14
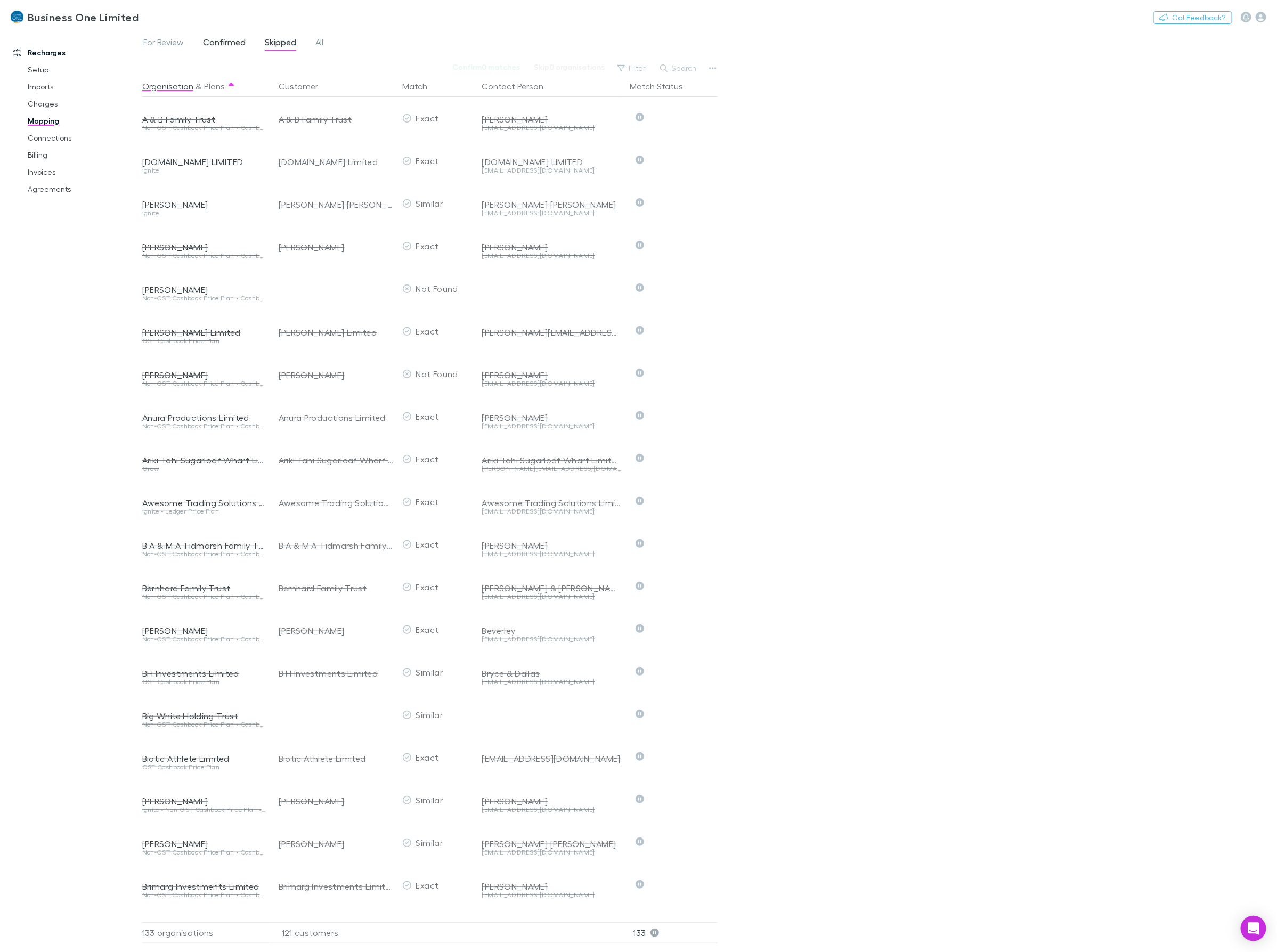
click at [224, 43] on span "Confirmed" at bounding box center [224, 43] width 43 height 14
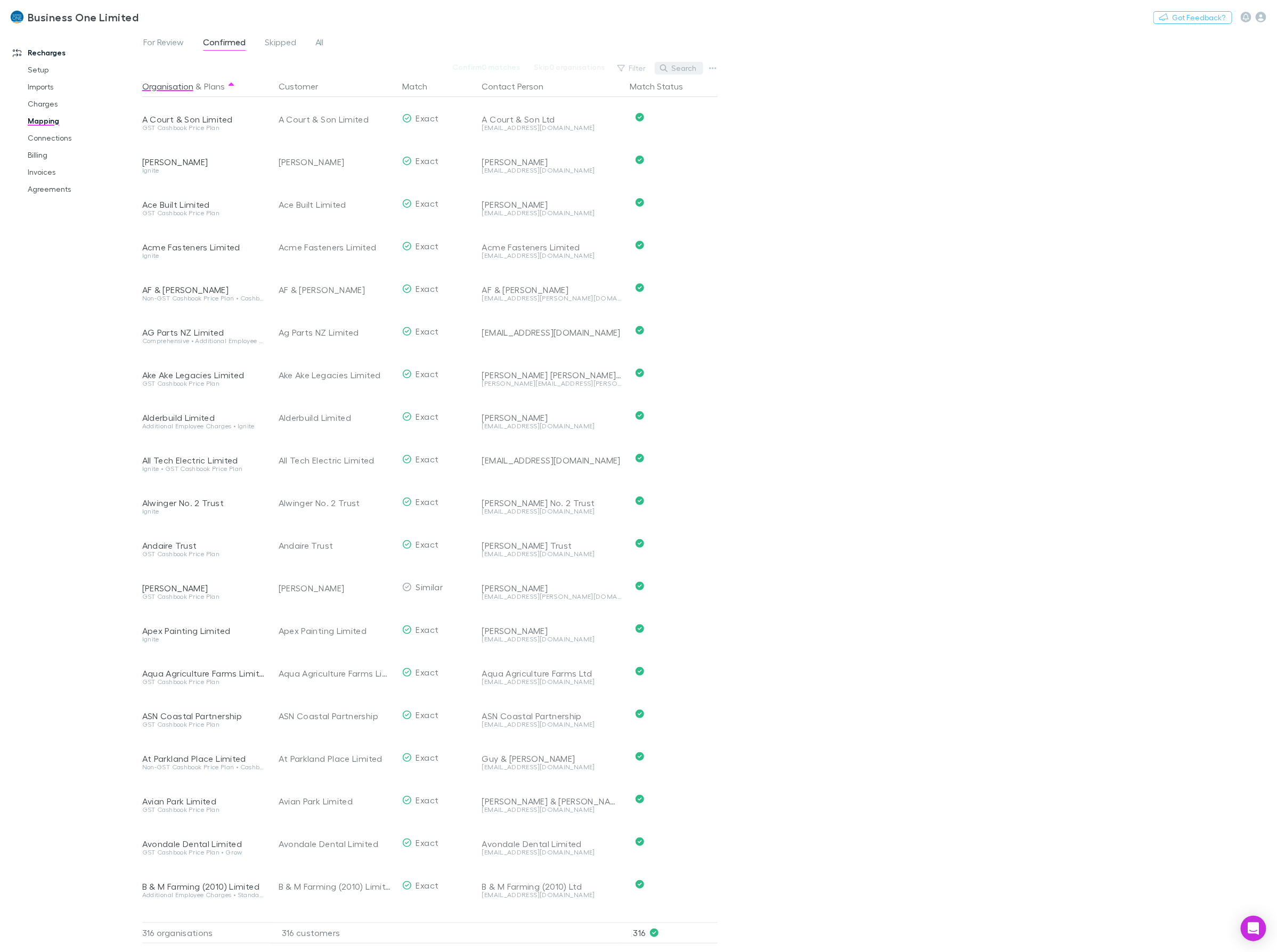
click at [682, 67] on button "Search" at bounding box center [678, 68] width 49 height 13
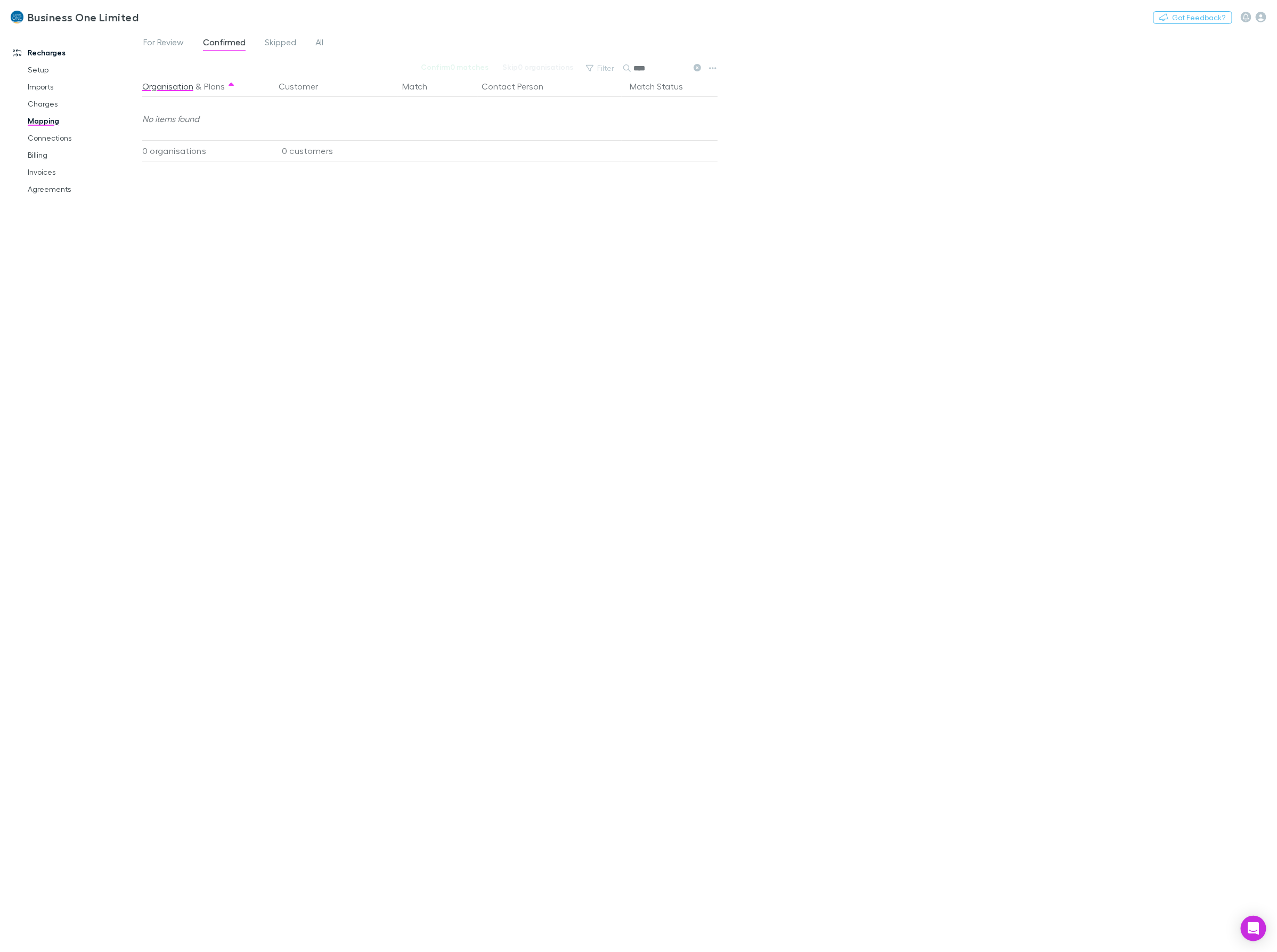
type input "****"
drag, startPoint x: 829, startPoint y: 273, endPoint x: 1080, endPoint y: 333, distance: 258.1
click at [829, 273] on div "For Review Confirmed Skipped All Confirm 0 matches Skip 0 organisations Filter …" at bounding box center [710, 491] width 1135 height 922
